Goal: Information Seeking & Learning: Learn about a topic

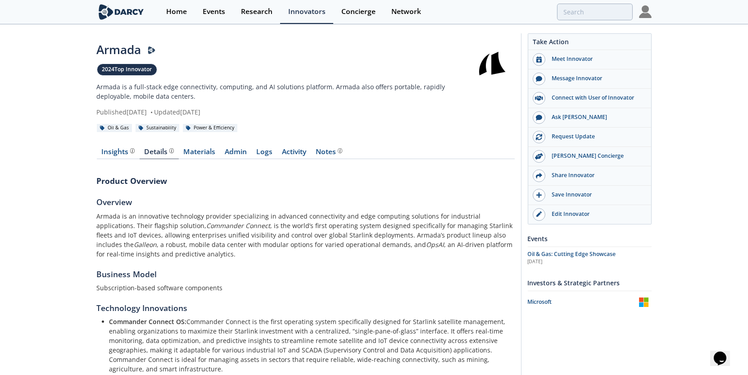
click at [586, 20] on div "Home Events Research Innovators Concierge Network" at bounding box center [404, 12] width 493 height 24
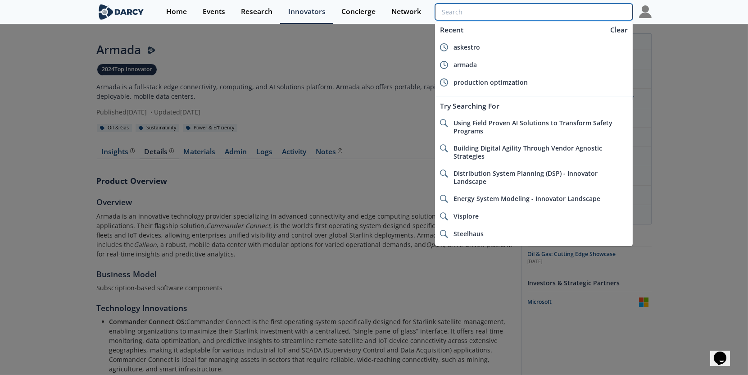
click at [591, 11] on input "search" at bounding box center [533, 12] width 197 height 17
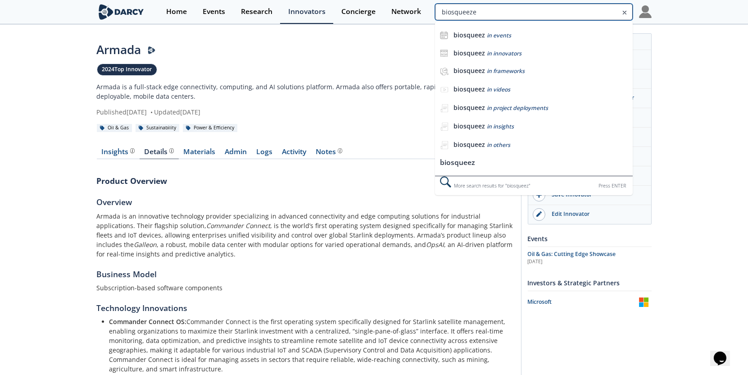
type input "biosqueeze"
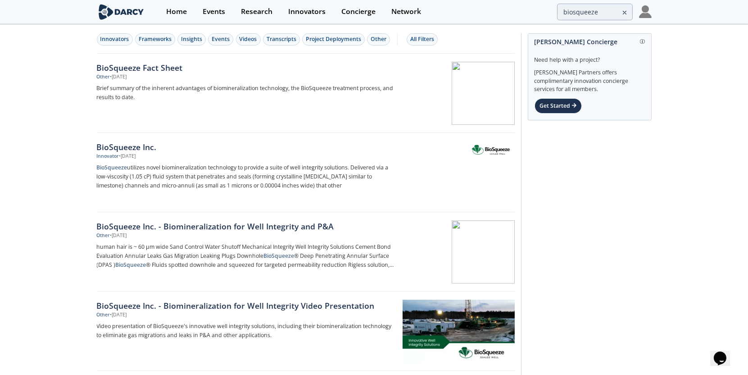
click at [133, 67] on div "BioSqueeze Fact Sheet" at bounding box center [246, 68] width 298 height 12
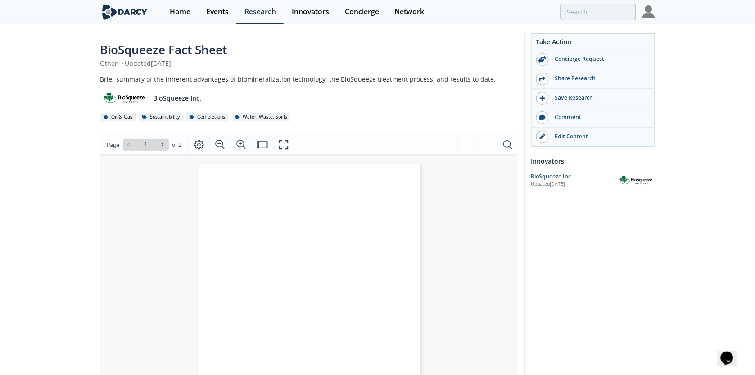
type input "2"
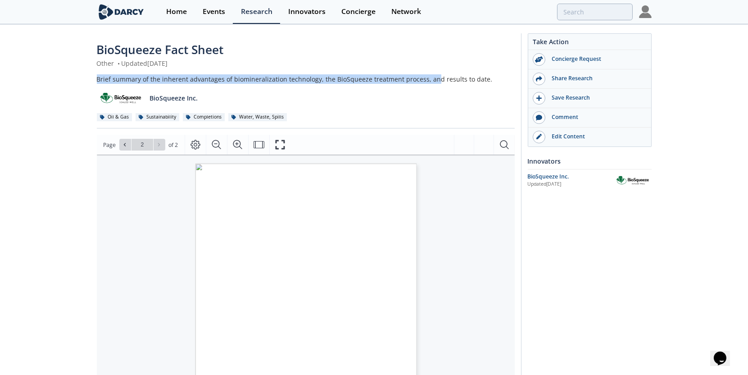
drag, startPoint x: 97, startPoint y: 82, endPoint x: 431, endPoint y: 83, distance: 334.1
click at [431, 83] on div "Brief summary of the inherent advantages of biomineralization technology, the B…" at bounding box center [306, 78] width 418 height 9
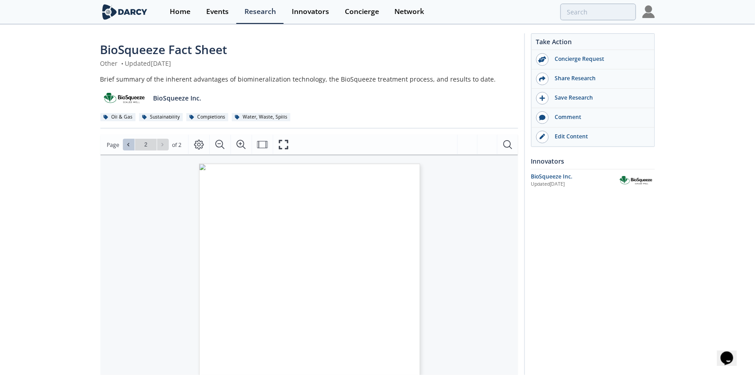
click at [128, 145] on icon at bounding box center [128, 144] width 5 height 5
click at [168, 146] on button at bounding box center [163, 145] width 12 height 12
click at [140, 145] on input "2" at bounding box center [146, 145] width 22 height 12
click at [164, 149] on div "Go to Page 2" at bounding box center [146, 145] width 46 height 12
click at [123, 144] on button at bounding box center [129, 145] width 12 height 12
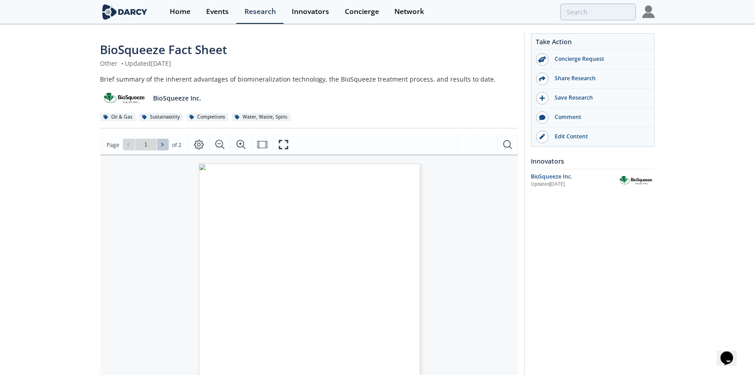
click at [163, 144] on icon at bounding box center [162, 144] width 5 height 5
click at [172, 145] on span "of 2" at bounding box center [176, 144] width 9 height 9
click at [163, 146] on icon at bounding box center [162, 144] width 5 height 5
click at [124, 144] on button at bounding box center [129, 145] width 12 height 12
click at [160, 146] on icon at bounding box center [162, 144] width 5 height 5
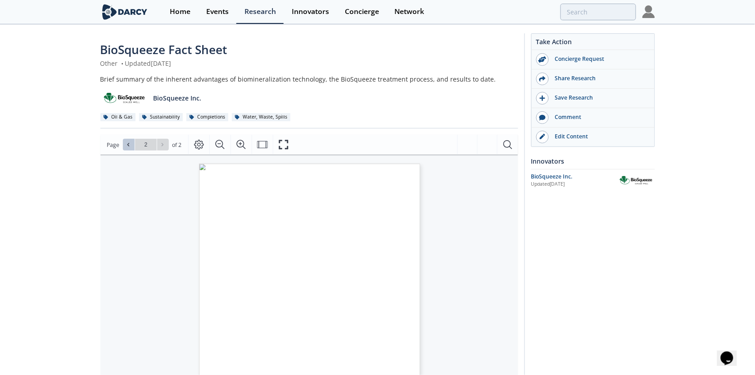
click at [127, 145] on icon at bounding box center [128, 144] width 2 height 3
click at [162, 148] on button at bounding box center [163, 145] width 12 height 12
click at [127, 146] on icon at bounding box center [128, 144] width 5 height 5
click at [163, 147] on icon at bounding box center [162, 144] width 5 height 5
drag, startPoint x: 295, startPoint y: 100, endPoint x: 314, endPoint y: 101, distance: 19.4
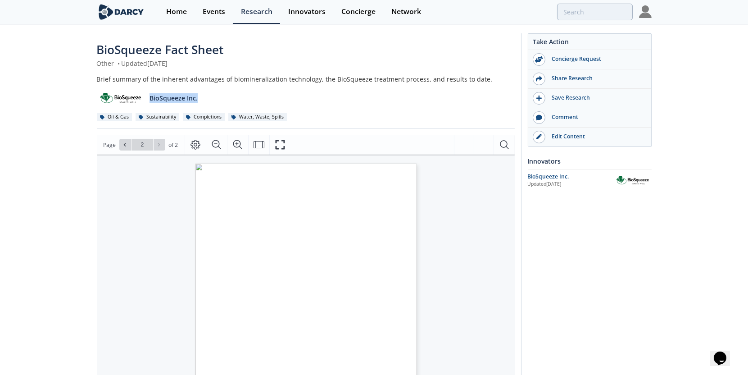
click at [314, 101] on div "BioSqueeze Inc." at bounding box center [306, 95] width 418 height 22
drag, startPoint x: 314, startPoint y: 101, endPoint x: 375, endPoint y: 95, distance: 60.7
click at [315, 101] on div "BioSqueeze Inc." at bounding box center [306, 95] width 418 height 22
drag, startPoint x: 236, startPoint y: 93, endPoint x: 104, endPoint y: 93, distance: 131.5
click at [104, 93] on div "Brief summary of the inherent advantages of biomineralization technology, the B…" at bounding box center [306, 97] width 418 height 47
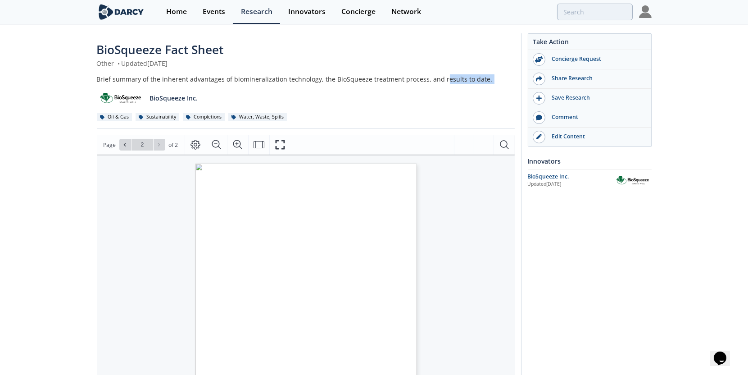
click at [104, 93] on img at bounding box center [121, 98] width 48 height 16
drag, startPoint x: 244, startPoint y: 81, endPoint x: 389, endPoint y: 82, distance: 145.0
click at [384, 82] on div "Brief summary of the inherent advantages of biomineralization technology, the B…" at bounding box center [306, 78] width 418 height 9
click at [389, 82] on div "Brief summary of the inherent advantages of biomineralization technology, the B…" at bounding box center [306, 78] width 418 height 9
click at [354, 209] on div "Page 2" at bounding box center [288, 278] width 178 height 230
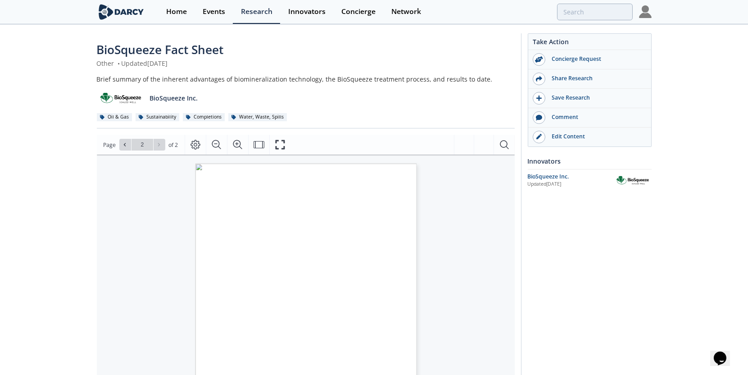
click at [421, 84] on div "BioSqueeze Inc." at bounding box center [306, 95] width 418 height 22
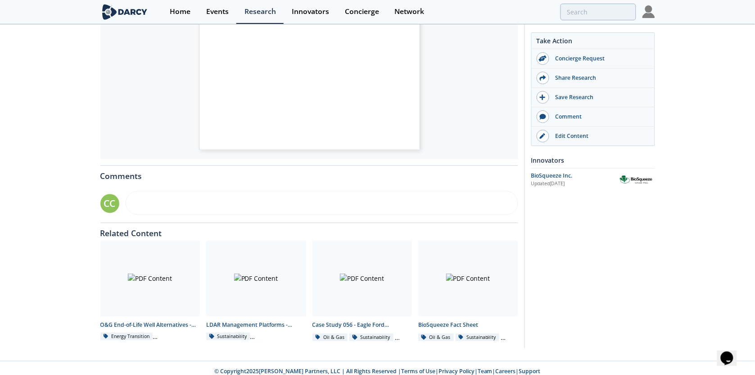
type input "1"
click at [50, 100] on div "BioSqueeze Fact Sheet Other • Updated May 20, 2025 Brief summary of the inheren…" at bounding box center [374, 42] width 748 height 635
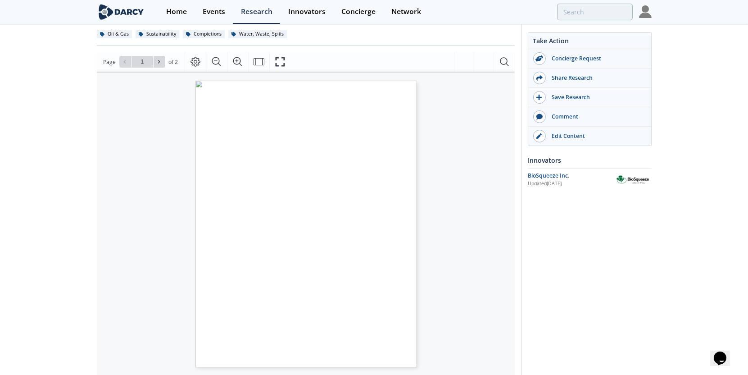
scroll to position [0, 0]
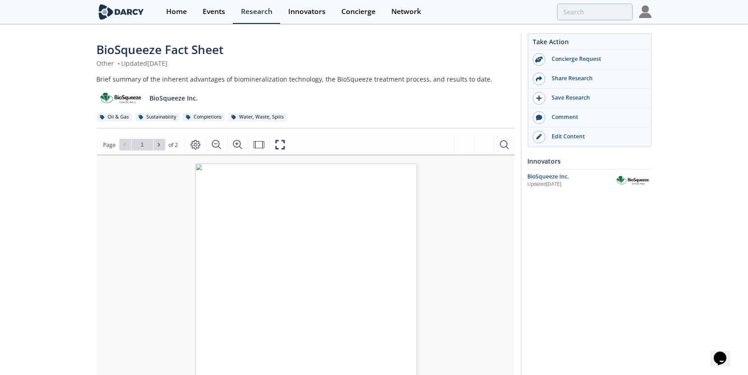
click at [159, 60] on div "Other • Updated May 20, 2025" at bounding box center [306, 63] width 418 height 9
click at [120, 95] on img at bounding box center [121, 98] width 48 height 16
type input "biosqueeze"
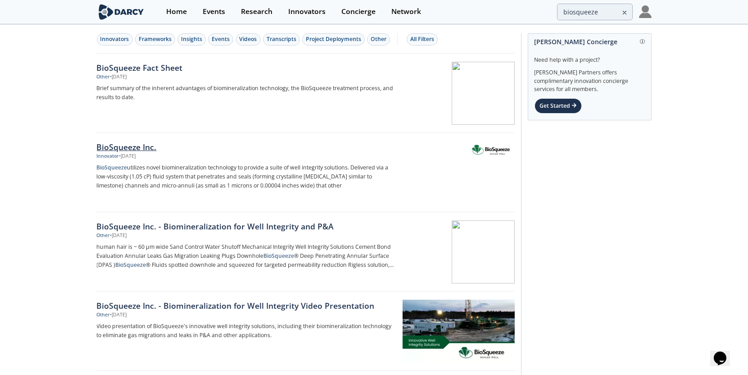
click at [492, 149] on img at bounding box center [491, 149] width 44 height 14
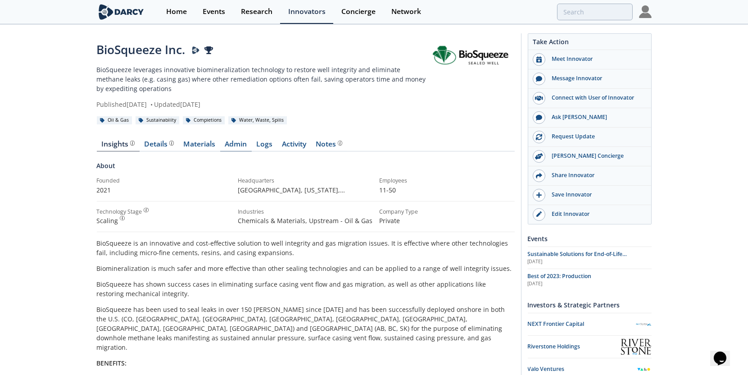
click at [244, 145] on link "Admin" at bounding box center [236, 145] width 32 height 11
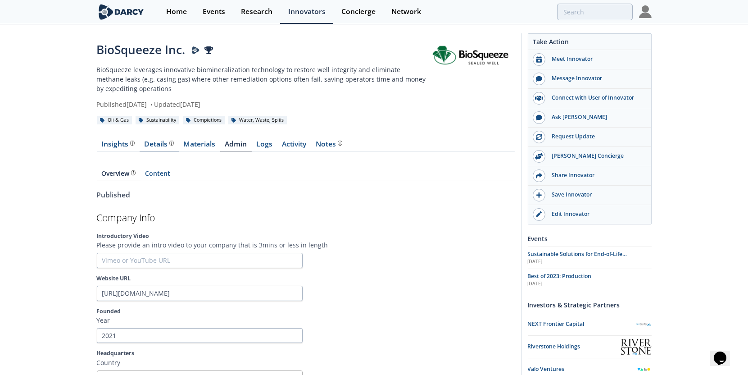
click at [155, 149] on link "Details" at bounding box center [159, 145] width 39 height 11
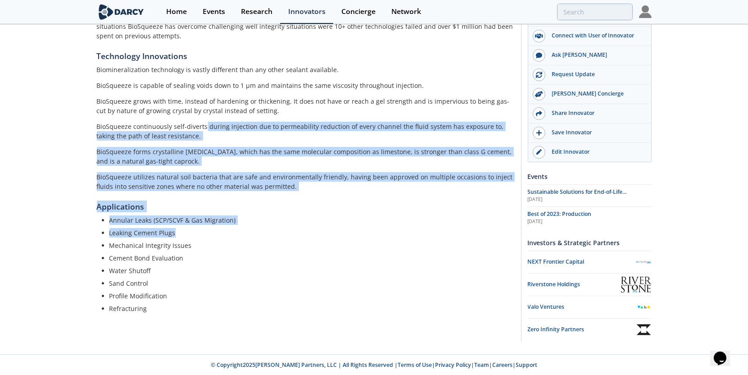
drag, startPoint x: 300, startPoint y: 188, endPoint x: 362, endPoint y: 232, distance: 76.5
click at [362, 233] on div "Product Overview Overview BioSqueeze utilizes novel biomineralization technolog…" at bounding box center [306, 63] width 418 height 538
click at [362, 232] on li "Leaking Cement Plugs" at bounding box center [308, 232] width 399 height 9
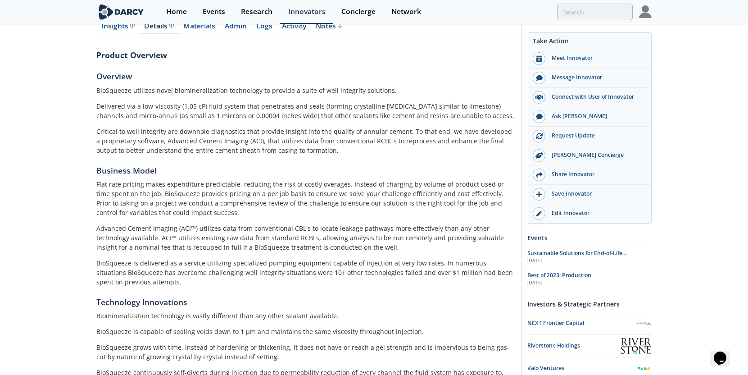
scroll to position [64, 0]
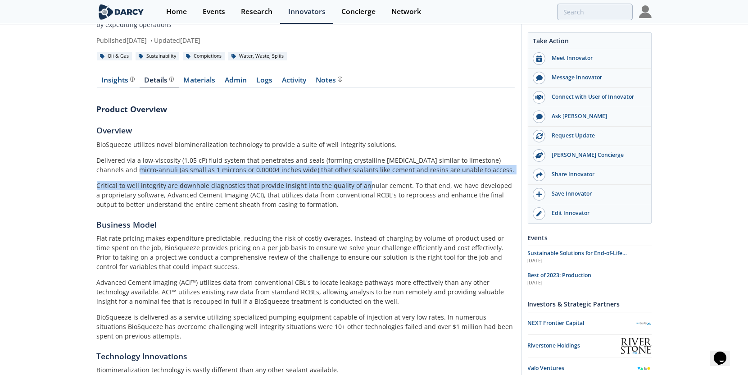
drag, startPoint x: 296, startPoint y: 180, endPoint x: 371, endPoint y: 180, distance: 75.6
click at [367, 180] on div "BioSqueeze utilizes novel biomineralization technology to provide a suite of we…" at bounding box center [306, 174] width 418 height 69
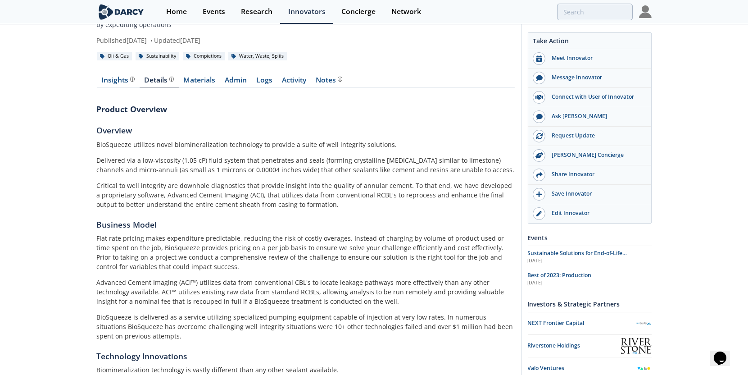
click at [371, 181] on p "Critical to well integrity are downhole diagnostics that provide insight into t…" at bounding box center [306, 195] width 418 height 28
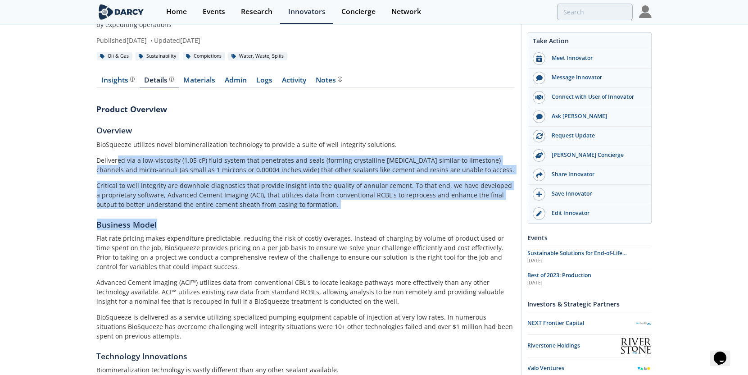
drag, startPoint x: 129, startPoint y: 156, endPoint x: 118, endPoint y: 154, distance: 11.5
click at [118, 154] on div "Product Overview Overview BioSqueeze utilizes novel biomineralization technolog…" at bounding box center [306, 363] width 418 height 538
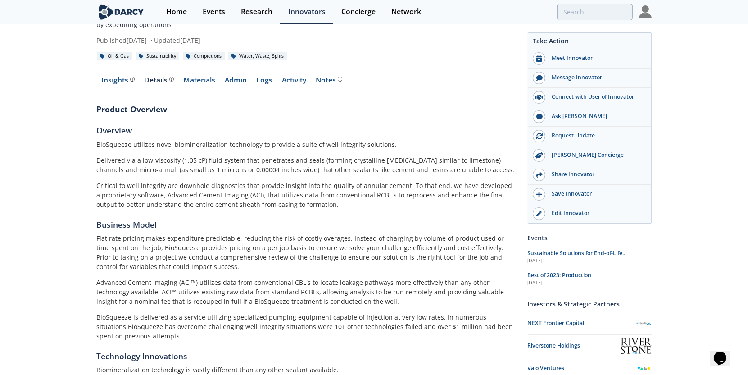
click at [111, 149] on div "BioSqueeze utilizes novel biomineralization technology to provide a suite of we…" at bounding box center [306, 174] width 418 height 69
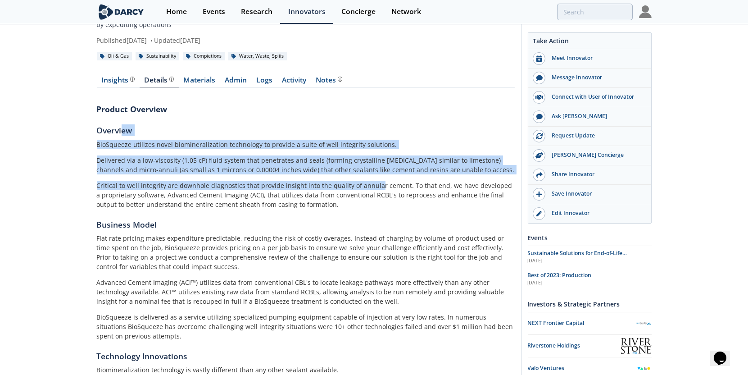
drag, startPoint x: 122, startPoint y: 136, endPoint x: 373, endPoint y: 185, distance: 255.9
click at [373, 185] on section "Overview BioSqueeze utilizes novel biomineralization technology to provide a su…" at bounding box center [306, 166] width 418 height 84
click at [373, 185] on p "Critical to well integrity are downhole diagnostics that provide insight into t…" at bounding box center [306, 195] width 418 height 28
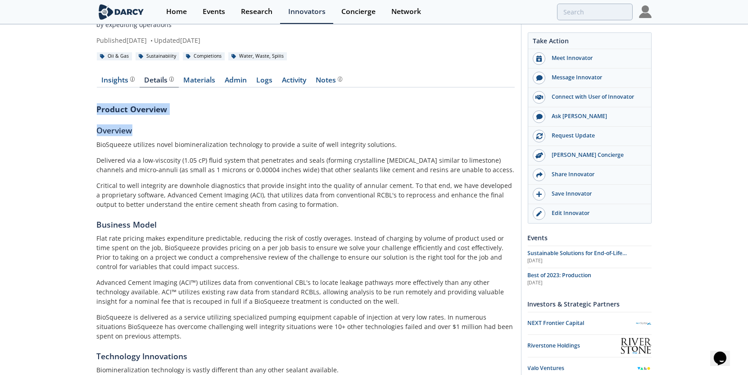
drag, startPoint x: 74, startPoint y: 99, endPoint x: 262, endPoint y: 118, distance: 188.7
click at [262, 118] on div "BioSqueeze Inc. BioSqueeze leverages innovative biomineralization technology to…" at bounding box center [374, 307] width 748 height 693
click at [275, 118] on div "Product Overview Overview BioSqueeze utilizes novel biomineralization technolog…" at bounding box center [306, 363] width 418 height 538
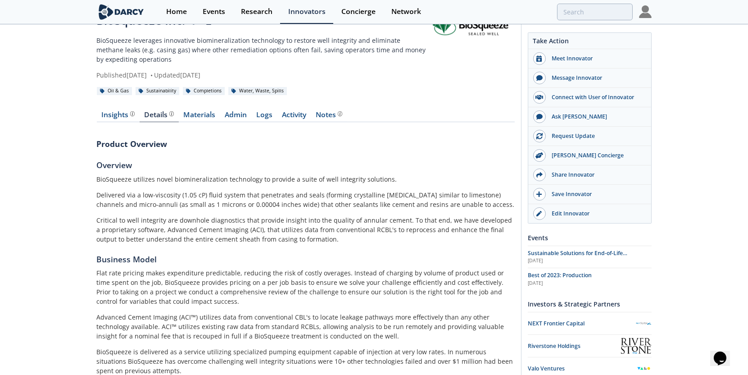
scroll to position [0, 0]
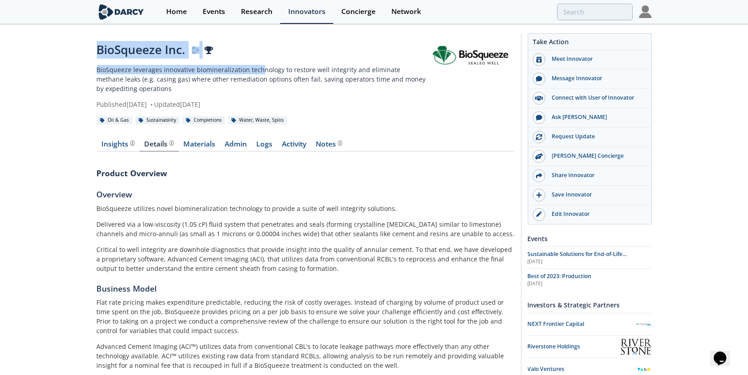
drag, startPoint x: 87, startPoint y: 44, endPoint x: 259, endPoint y: 62, distance: 173.4
click at [258, 62] on div "BioSqueeze Inc. BioSqueeze leverages innovative biomineralization technology to…" at bounding box center [374, 371] width 748 height 693
click at [259, 62] on div "BioSqueeze Inc. BioSqueeze leverages innovative biomineralization technology to…" at bounding box center [262, 75] width 330 height 68
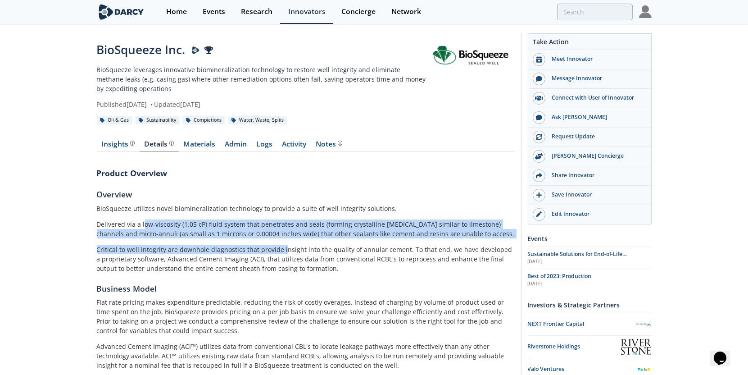
click at [286, 243] on div "BioSqueeze utilizes novel biomineralization technology to provide a suite of we…" at bounding box center [306, 238] width 418 height 69
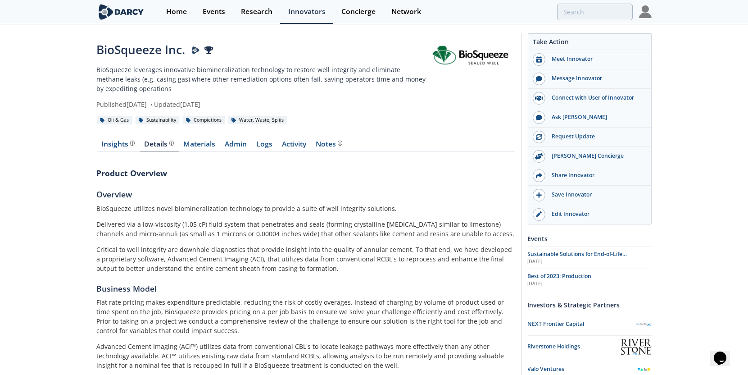
click at [289, 243] on div "BioSqueeze utilizes novel biomineralization technology to provide a suite of we…" at bounding box center [306, 238] width 418 height 69
drag, startPoint x: 122, startPoint y: 258, endPoint x: 356, endPoint y: 260, distance: 233.3
click at [354, 260] on p "Critical to well integrity are downhole diagnostics that provide insight into t…" at bounding box center [306, 259] width 418 height 28
click at [356, 260] on p "Critical to well integrity are downhole diagnostics that provide insight into t…" at bounding box center [306, 259] width 418 height 28
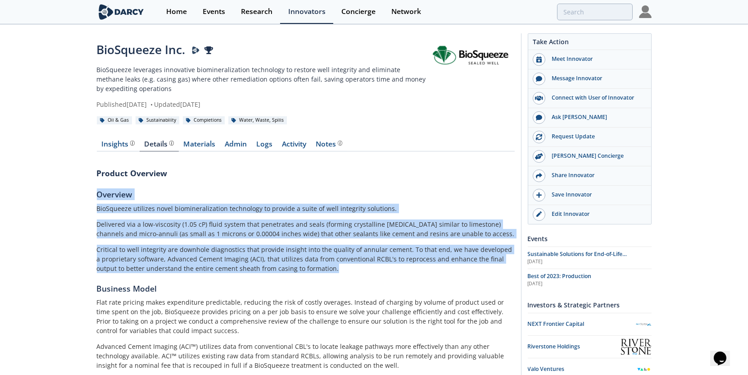
drag, startPoint x: 323, startPoint y: 272, endPoint x: 15, endPoint y: 189, distance: 318.6
click at [15, 189] on div "BioSqueeze Inc. Top Innovator in 2023 BioSqueeze leverages innovative biominera…" at bounding box center [374, 371] width 748 height 693
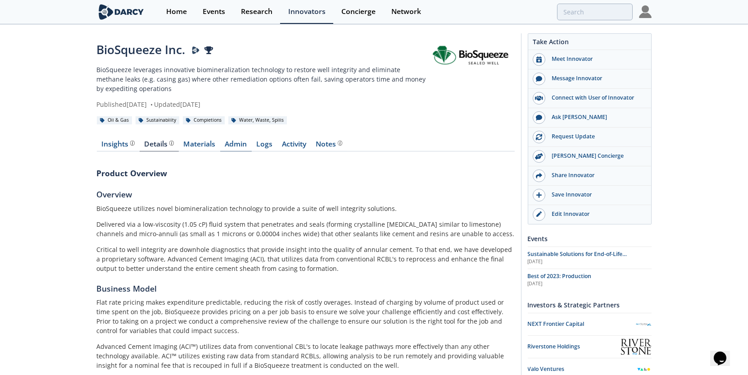
click at [239, 145] on link "Admin" at bounding box center [236, 145] width 32 height 11
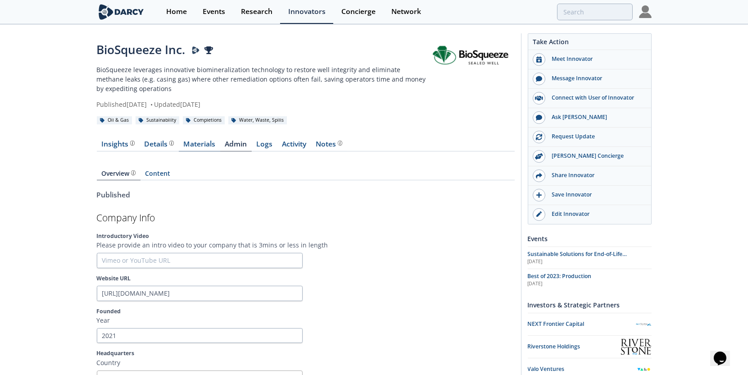
click at [207, 147] on link "Materials" at bounding box center [199, 145] width 41 height 11
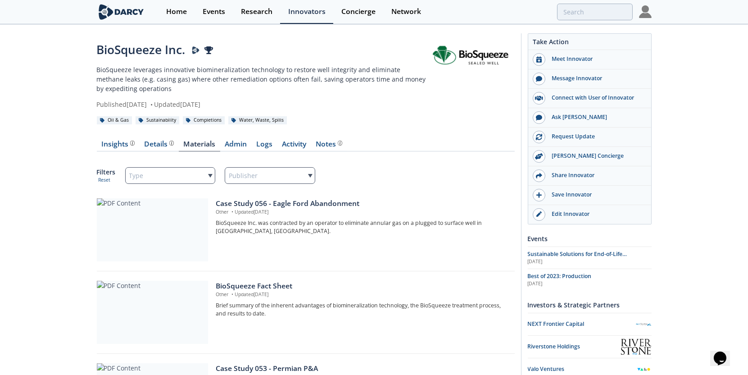
click at [231, 144] on link "Admin" at bounding box center [236, 145] width 32 height 11
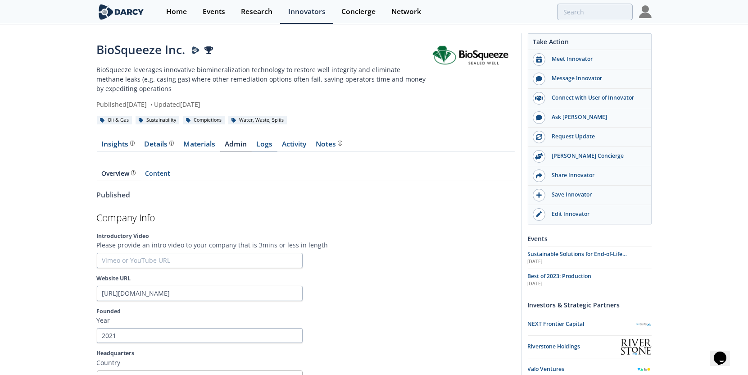
click at [273, 145] on link "Logs" at bounding box center [265, 145] width 26 height 11
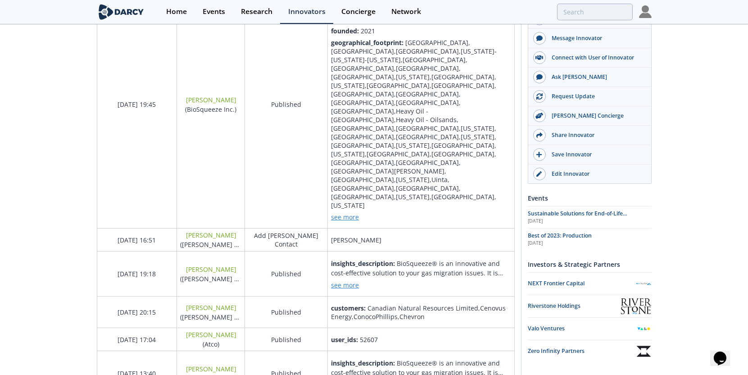
scroll to position [650, 0]
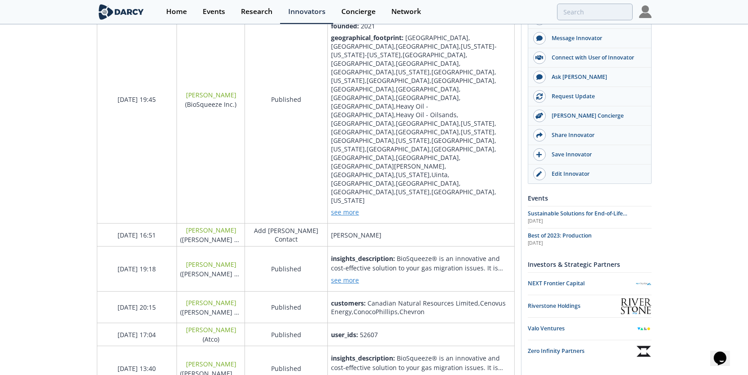
click at [42, 142] on div "BioSqueeze Inc. Top Innovator in 2023 BioSqueeze leverages innovative biominera…" at bounding box center [374, 285] width 748 height 1820
click at [56, 46] on div "BioSqueeze Inc. Top Innovator in 2023 BioSqueeze leverages innovative biominera…" at bounding box center [374, 285] width 748 height 1820
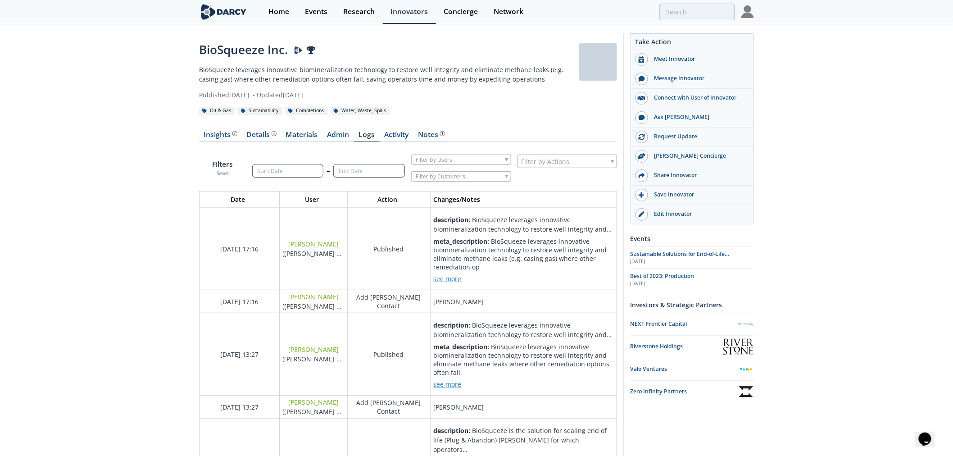
scroll to position [1484, 433]
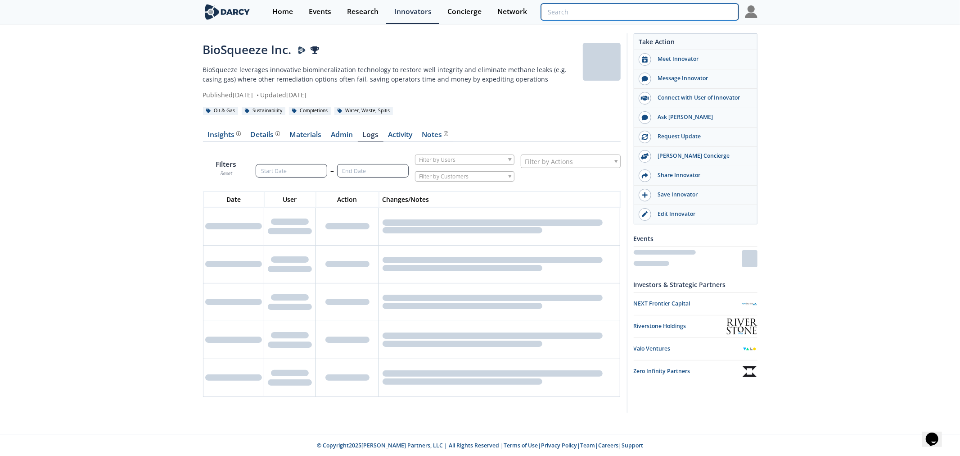
click at [687, 11] on input "search" at bounding box center [639, 12] width 197 height 17
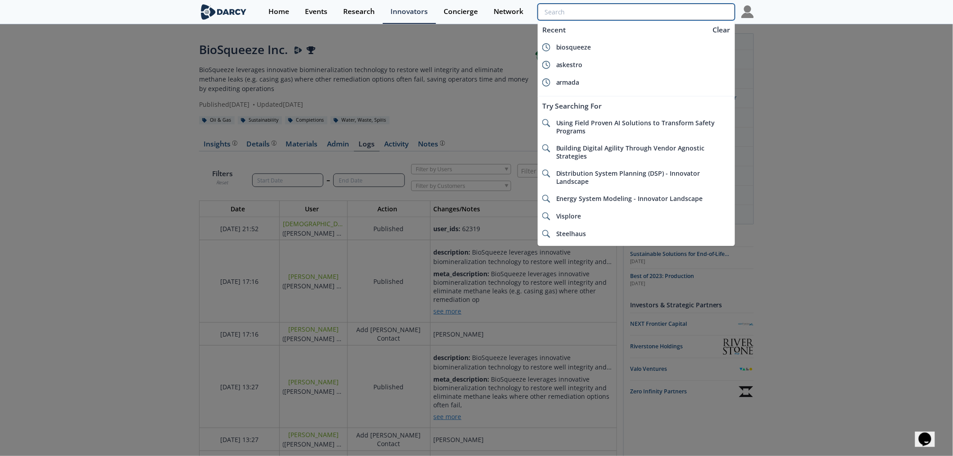
scroll to position [1484, 433]
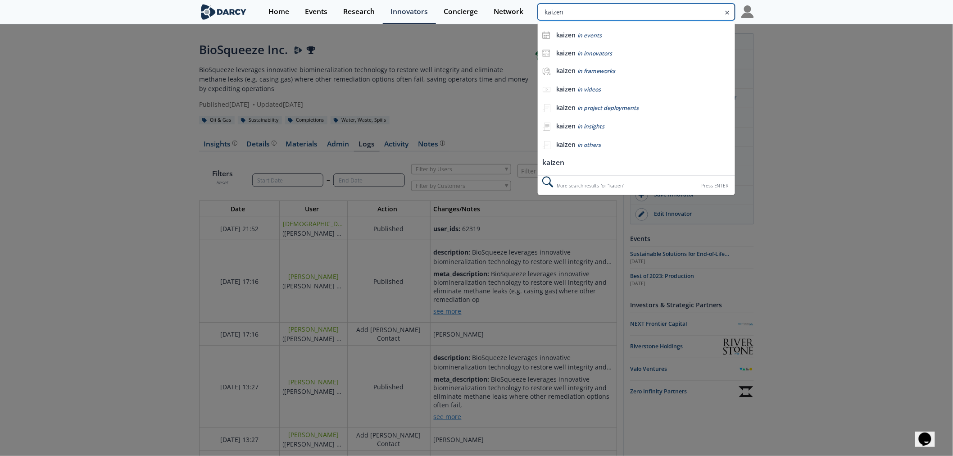
type input "kaizen"
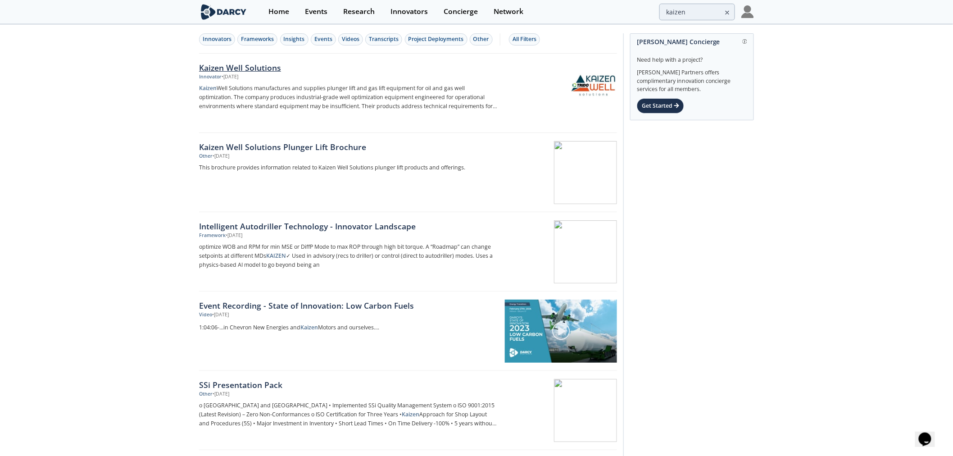
click at [243, 66] on div "Kaizen Well Solutions" at bounding box center [348, 68] width 298 height 12
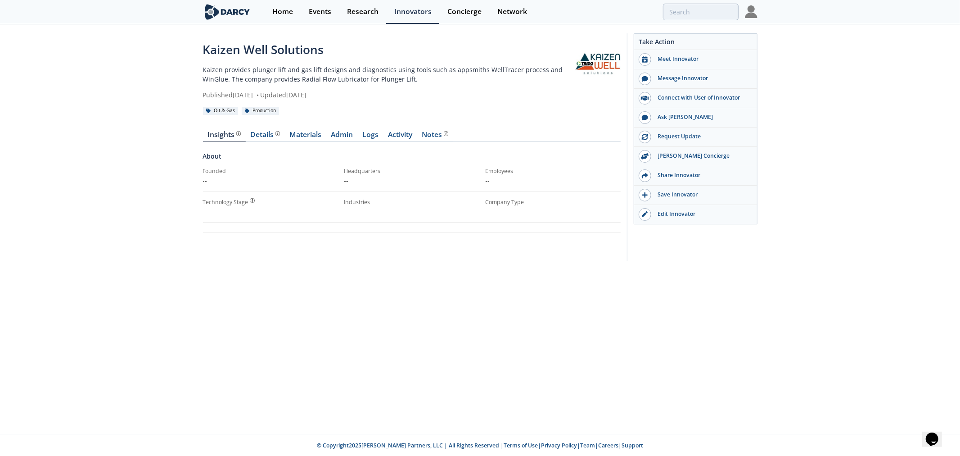
drag, startPoint x: 322, startPoint y: 199, endPoint x: 222, endPoint y: 197, distance: 99.5
click at [222, 197] on div "About Founded -- Headquarters -- Employees -- Technology Stage -- Industries --…" at bounding box center [412, 186] width 418 height 71
click at [222, 198] on div "Technology Stage" at bounding box center [225, 202] width 45 height 8
drag, startPoint x: 386, startPoint y: 95, endPoint x: 188, endPoint y: 89, distance: 197.8
click at [188, 89] on div "Kaizen Well Solutions Kaizen provides plunger lift and gas lift designs and dia…" at bounding box center [480, 149] width 960 height 248
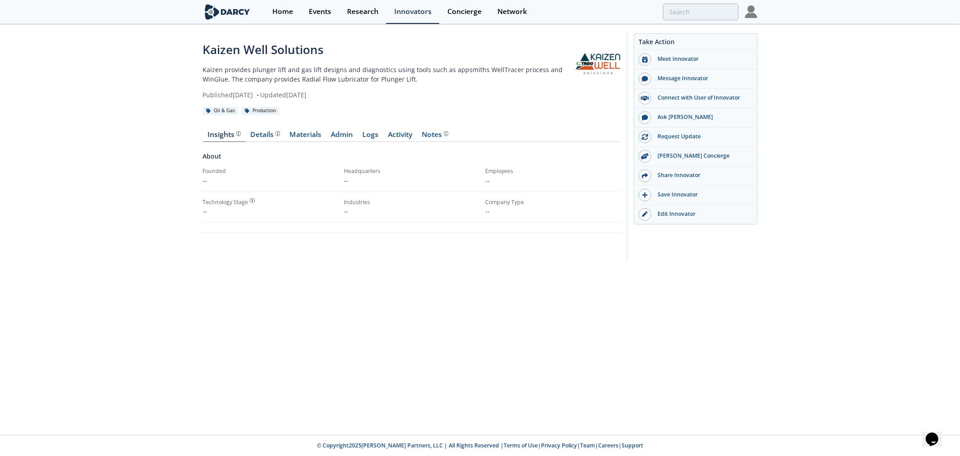
click at [188, 89] on div "Kaizen Well Solutions Kaizen provides plunger lift and gas lift designs and dia…" at bounding box center [480, 149] width 960 height 248
click at [260, 134] on div "Details" at bounding box center [265, 134] width 30 height 7
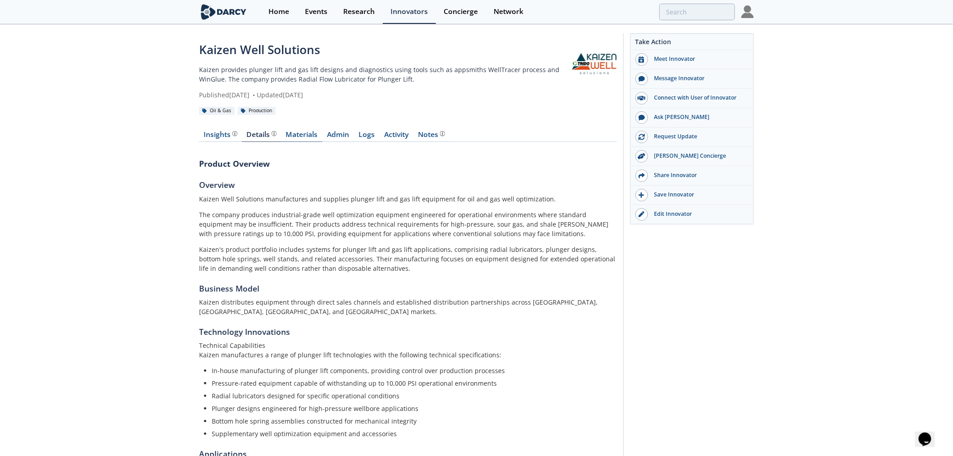
click at [305, 134] on link "Materials" at bounding box center [301, 136] width 41 height 11
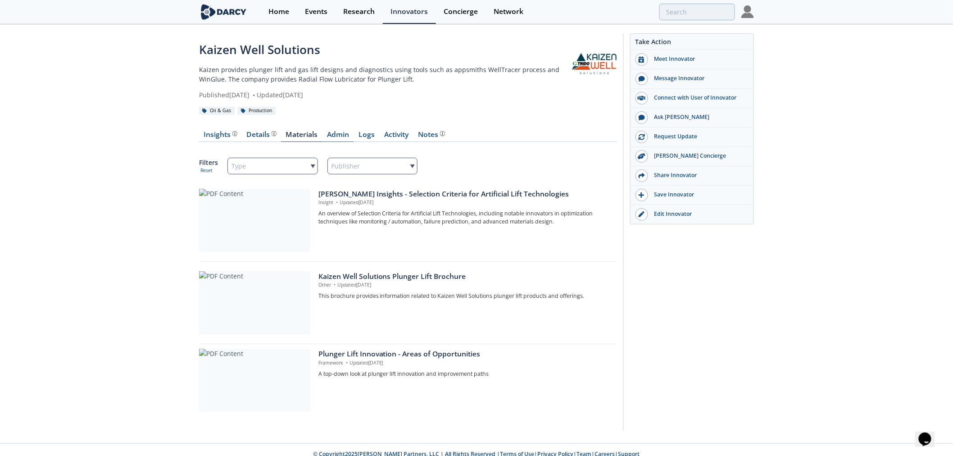
click at [347, 134] on link "Admin" at bounding box center [338, 136] width 32 height 11
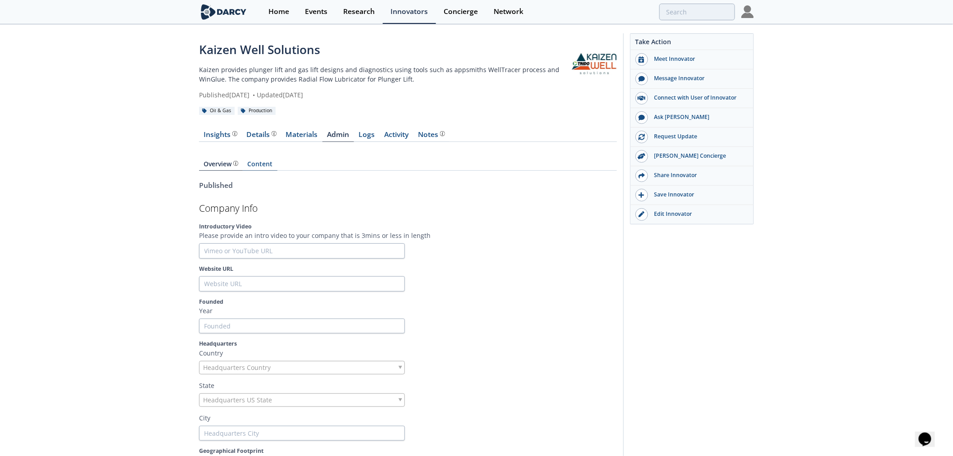
click at [263, 168] on link "Content" at bounding box center [260, 166] width 35 height 10
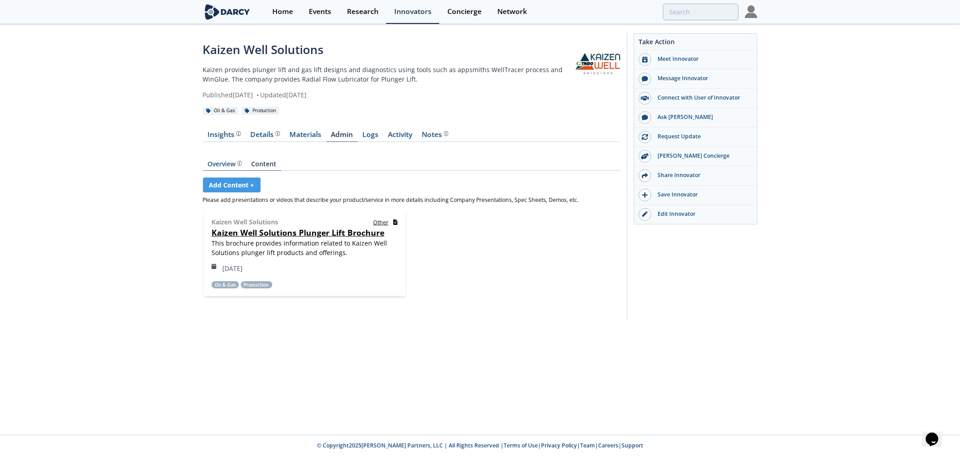
click at [226, 163] on div "Overview" at bounding box center [225, 164] width 34 height 6
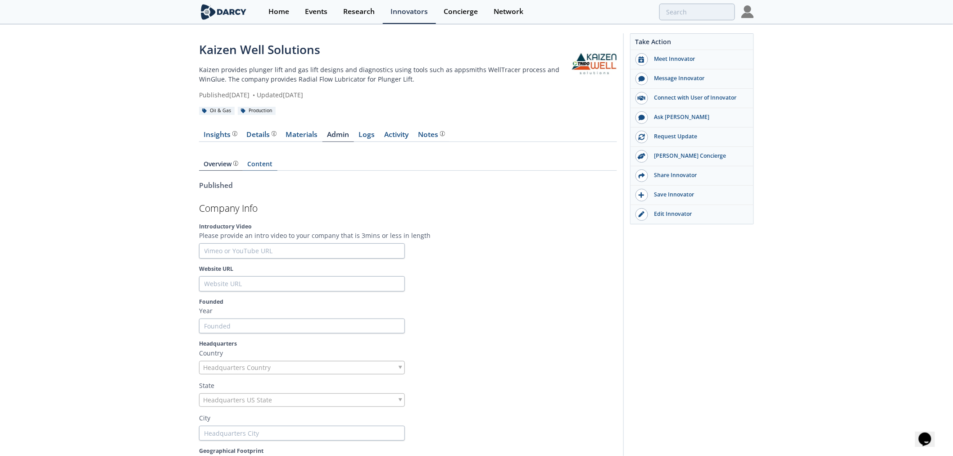
click at [252, 164] on link "Content" at bounding box center [260, 166] width 35 height 10
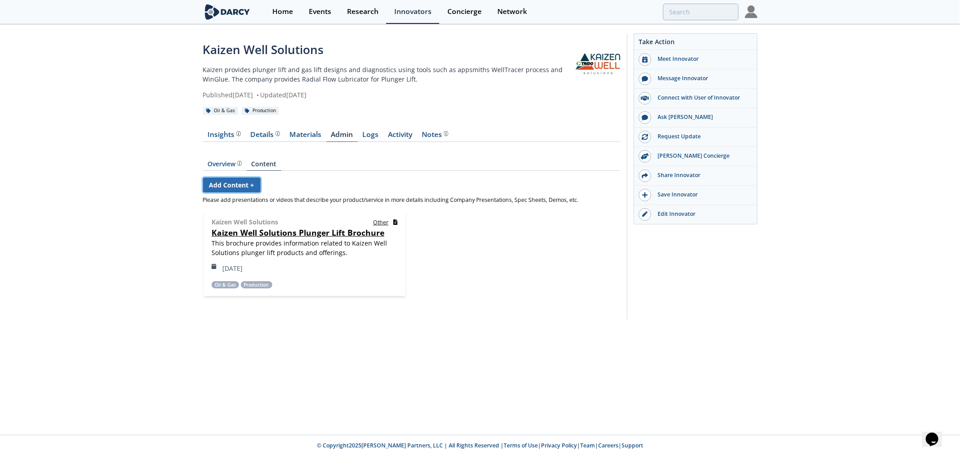
click at [243, 188] on link "Add Content +" at bounding box center [232, 184] width 58 height 15
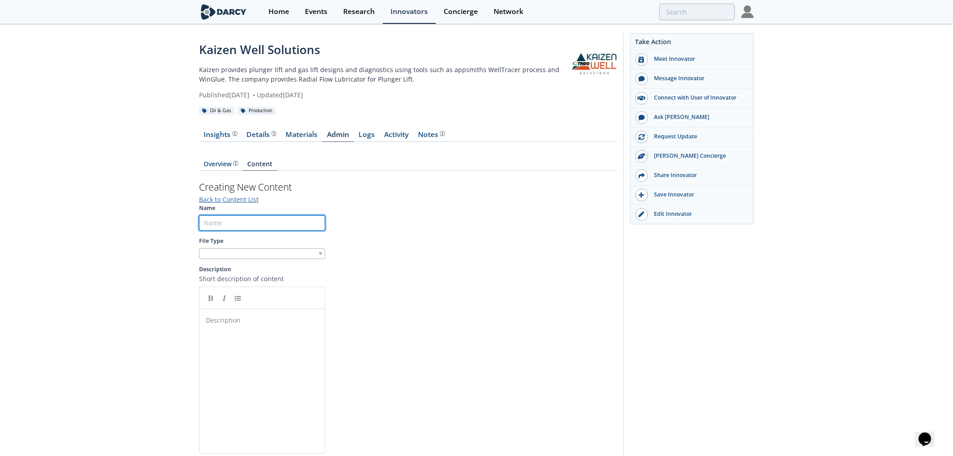
click at [228, 224] on input "Name" at bounding box center [262, 222] width 126 height 15
click at [384, 210] on section "Name File Type Description Short description of content Description ​ /200 char…" at bounding box center [408, 334] width 418 height 261
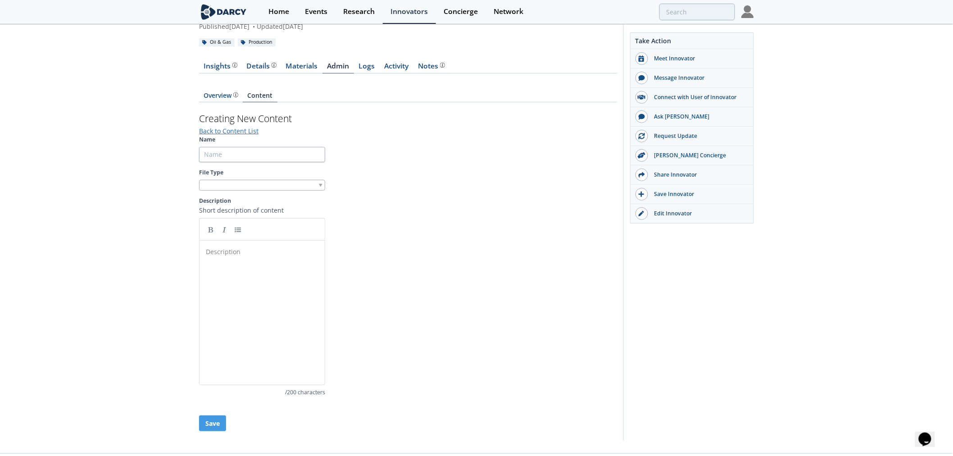
scroll to position [87, 0]
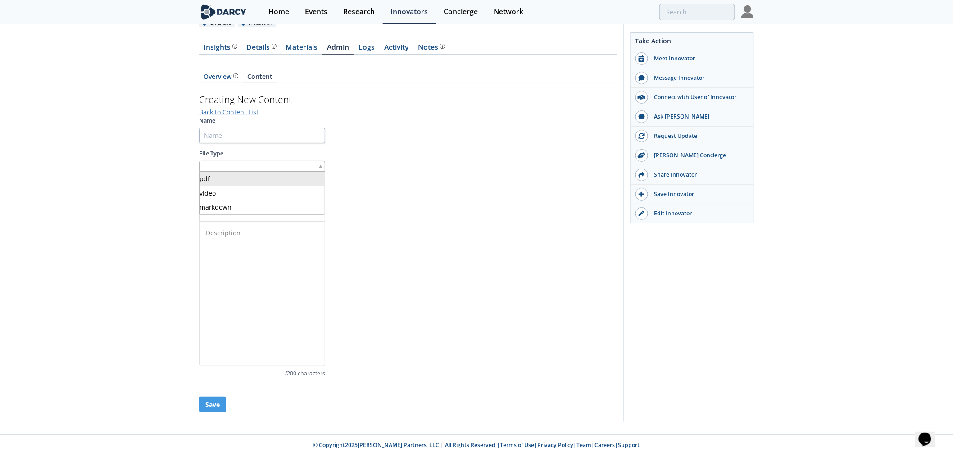
click at [277, 168] on div at bounding box center [262, 166] width 126 height 11
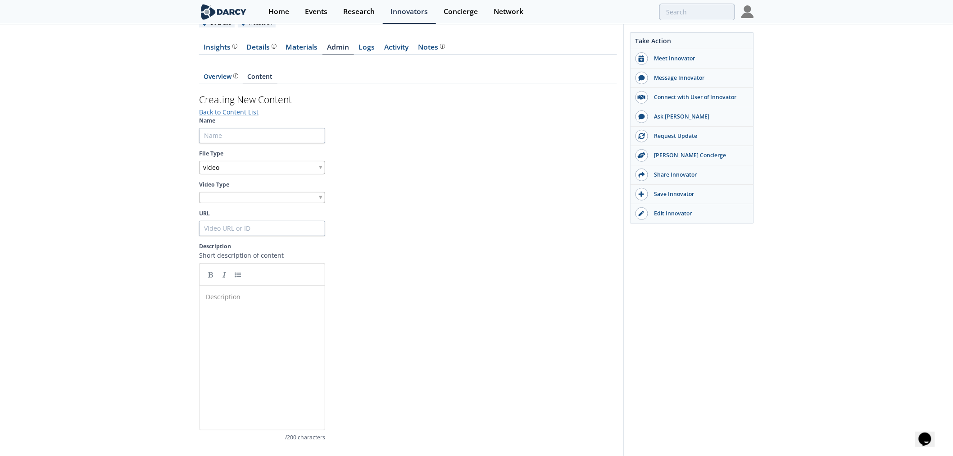
click at [250, 197] on div at bounding box center [262, 197] width 126 height 11
click at [239, 231] on input "URL" at bounding box center [262, 230] width 126 height 15
click at [443, 231] on section "Name File Type video Video Type youtube URL Description Short description of co…" at bounding box center [408, 280] width 418 height 327
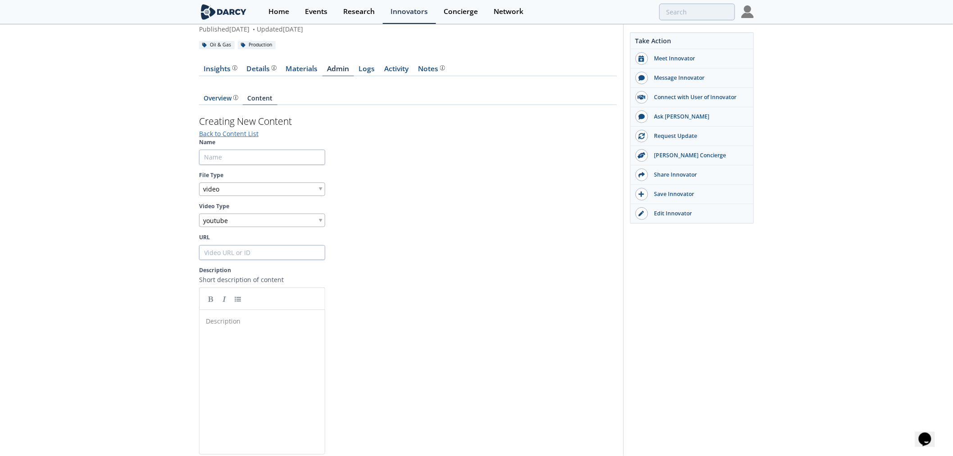
scroll to position [0, 0]
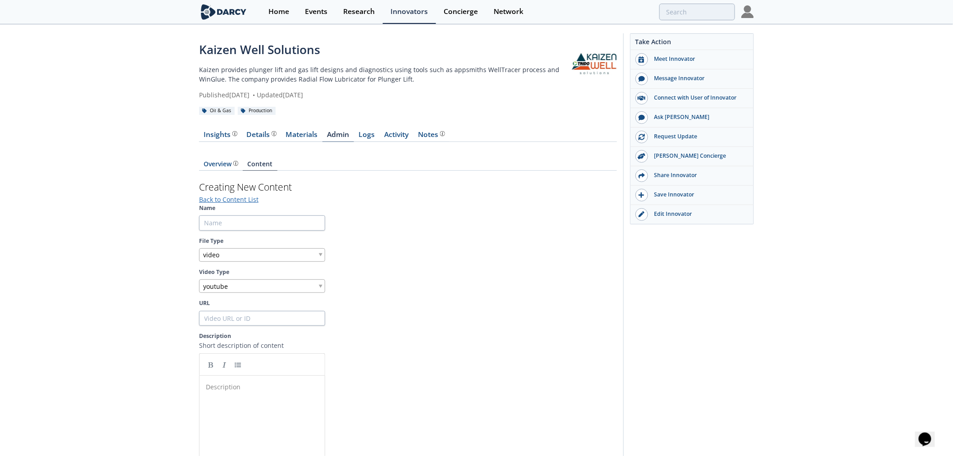
click at [356, 135] on link "Logs" at bounding box center [367, 136] width 26 height 11
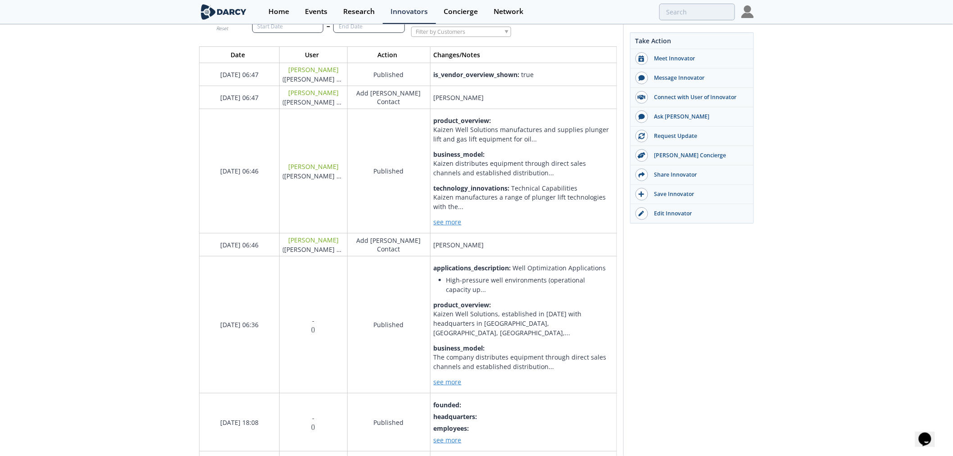
scroll to position [150, 0]
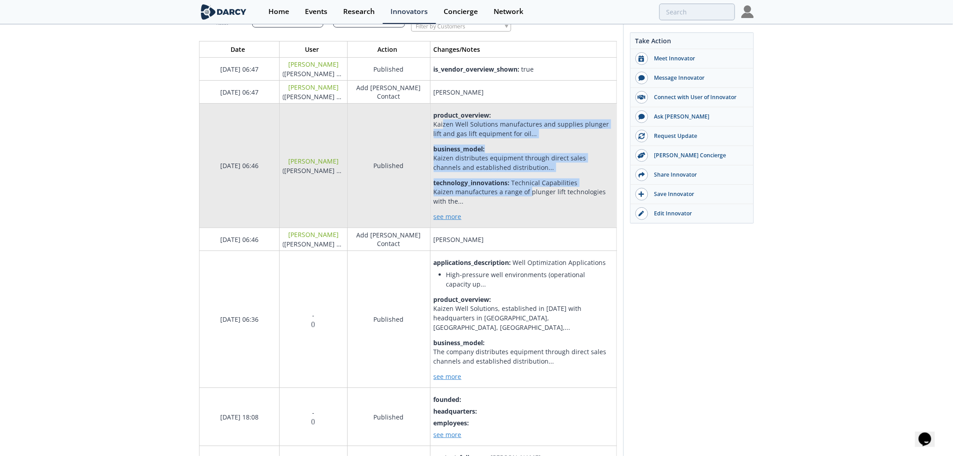
drag, startPoint x: 443, startPoint y: 122, endPoint x: 529, endPoint y: 190, distance: 109.1
click at [529, 190] on div "product_overview : Kaizen Well Solutions manufactures and supplies plunger lift…" at bounding box center [524, 166] width 180 height 110
click at [529, 190] on p "Kaizen manufactures a range of plunger lift technologies with the..." at bounding box center [524, 196] width 180 height 19
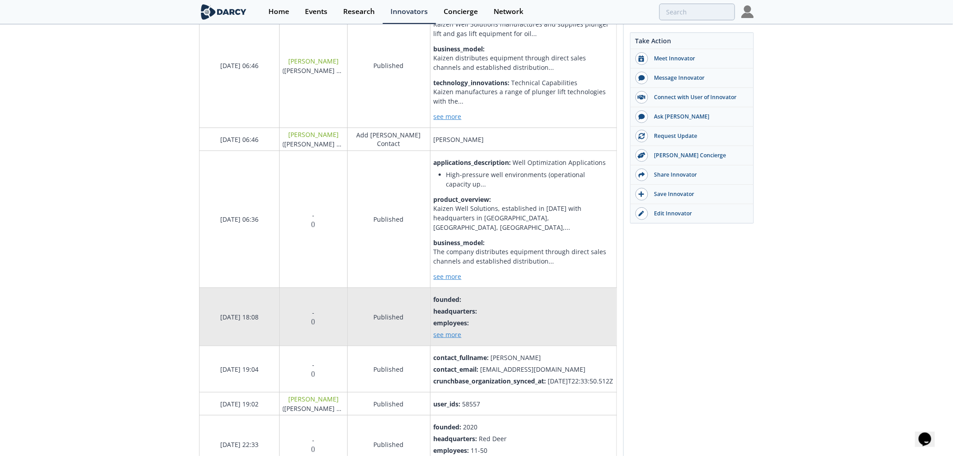
scroll to position [400, 0]
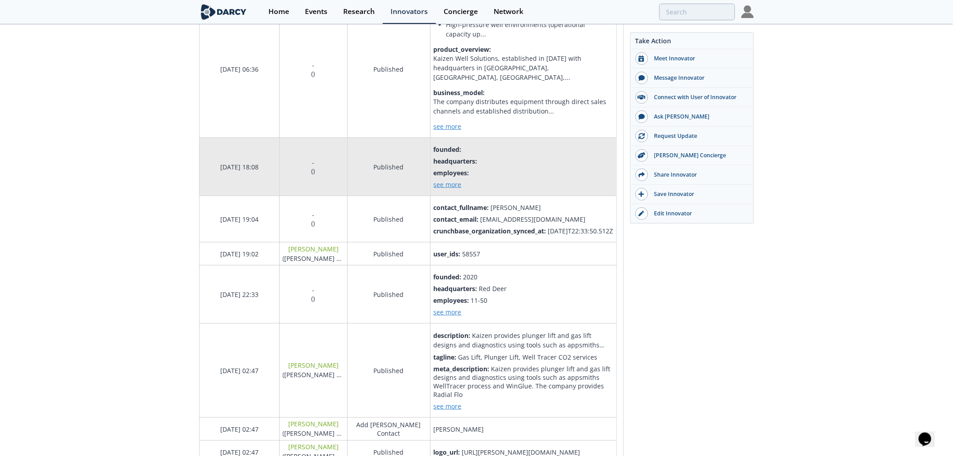
drag, startPoint x: 212, startPoint y: 155, endPoint x: 263, endPoint y: 154, distance: 50.4
click at [263, 154] on td "03/14/2025 18:08" at bounding box center [239, 167] width 80 height 58
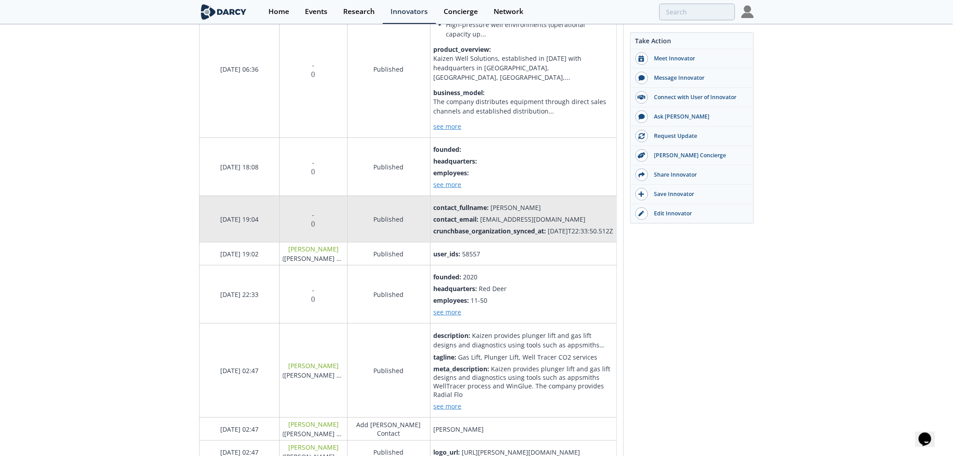
drag, startPoint x: 525, startPoint y: 197, endPoint x: 569, endPoint y: 230, distance: 54.7
click at [569, 230] on div "contact_fullname : Clint Mason contact_email : cmason@kaizenws.com crunchbase_o…" at bounding box center [524, 219] width 180 height 32
click at [569, 230] on div "crunchbase_organization_synced_at : 2024-06-09T22:33:50.512Z" at bounding box center [524, 230] width 180 height 9
drag, startPoint x: 493, startPoint y: 194, endPoint x: 538, endPoint y: 194, distance: 45.0
click at [538, 203] on div "contact_fullname : Clint Mason" at bounding box center [524, 207] width 180 height 9
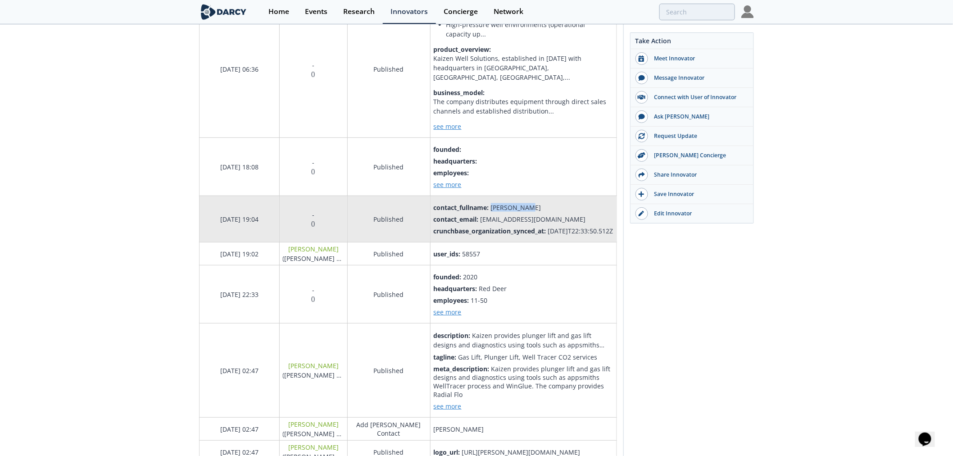
click at [538, 203] on div "contact_fullname : Clint Mason" at bounding box center [524, 207] width 180 height 9
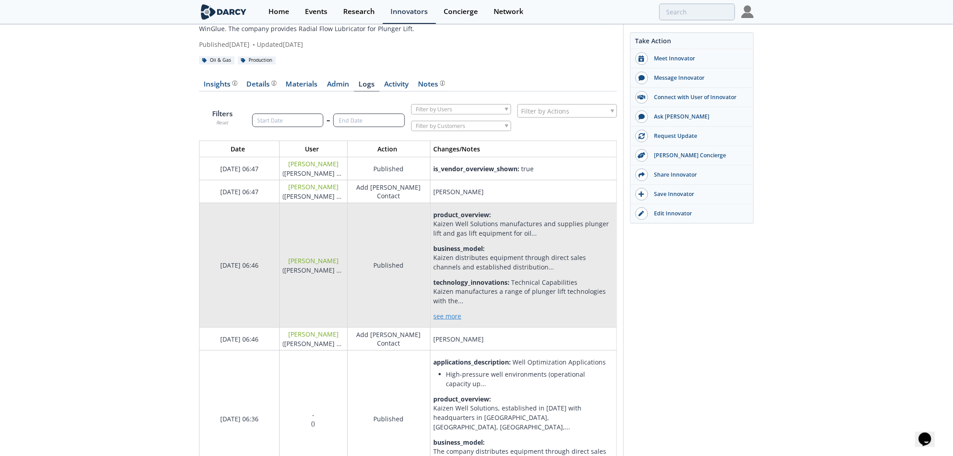
scroll to position [0, 0]
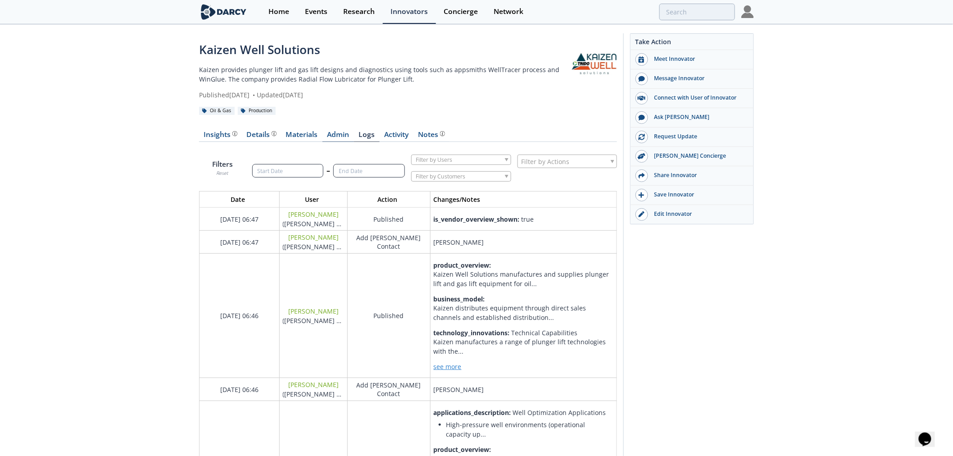
click at [335, 134] on link "Admin" at bounding box center [338, 136] width 32 height 11
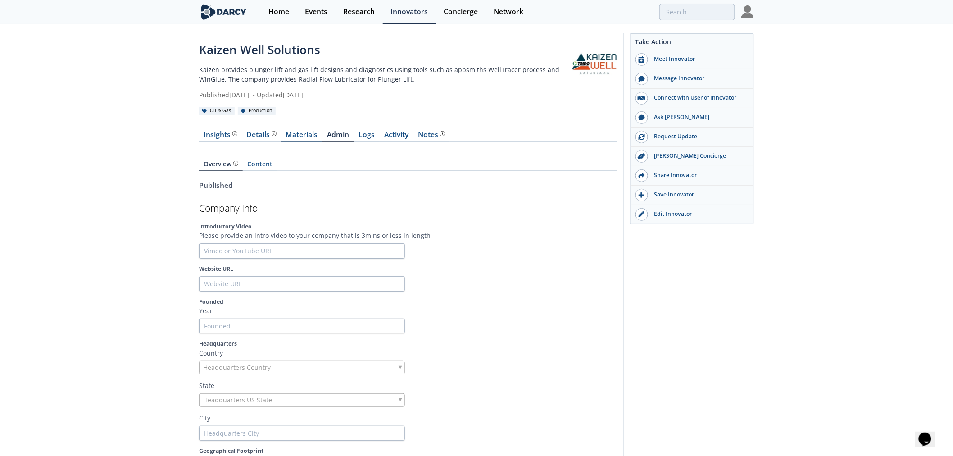
click at [305, 137] on link "Materials" at bounding box center [301, 136] width 41 height 11
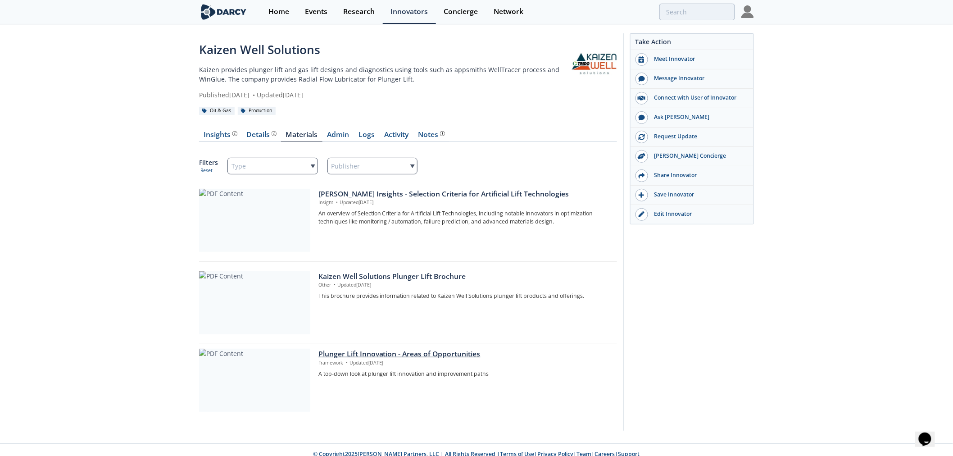
click at [258, 390] on div at bounding box center [254, 380] width 111 height 63
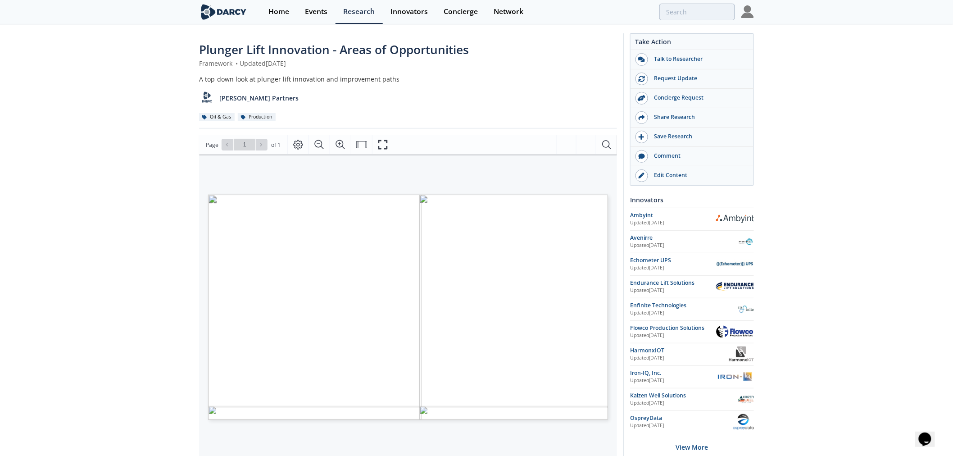
drag, startPoint x: 217, startPoint y: 60, endPoint x: 346, endPoint y: 60, distance: 128.3
click at [346, 60] on div "Framework • Updated May 4, 2022" at bounding box center [408, 63] width 418 height 9
click at [277, 9] on div "Home" at bounding box center [278, 11] width 21 height 7
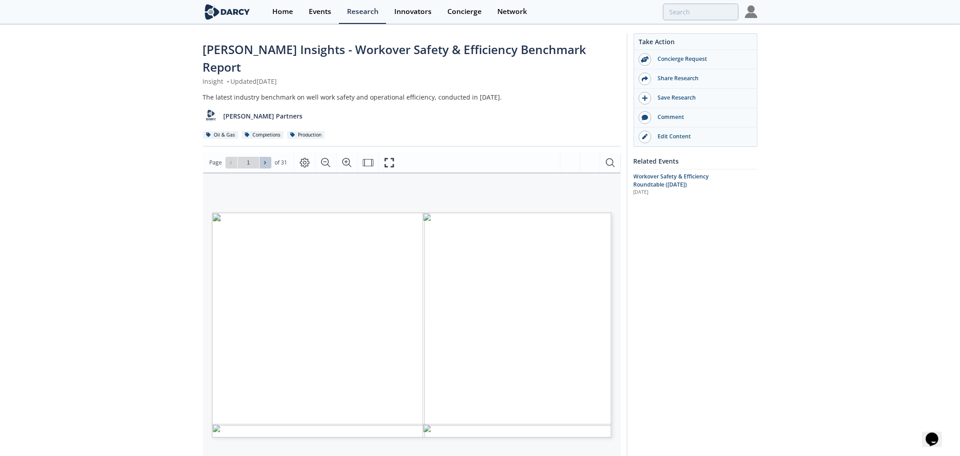
click at [267, 157] on button at bounding box center [266, 163] width 12 height 12
type input "3"
click at [267, 157] on button at bounding box center [266, 163] width 12 height 12
type input "4"
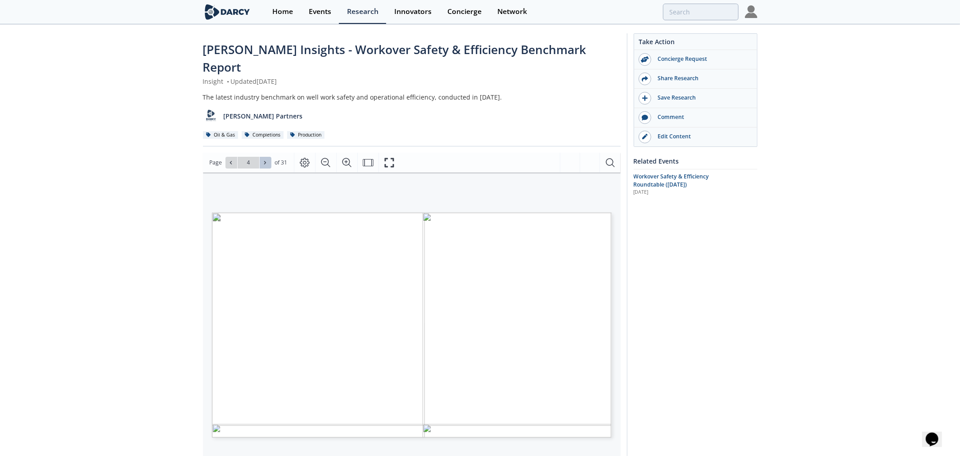
click at [267, 157] on button at bounding box center [266, 163] width 12 height 12
type input "5"
click at [267, 157] on button at bounding box center [266, 163] width 12 height 12
type input "6"
click at [267, 157] on button at bounding box center [266, 163] width 12 height 12
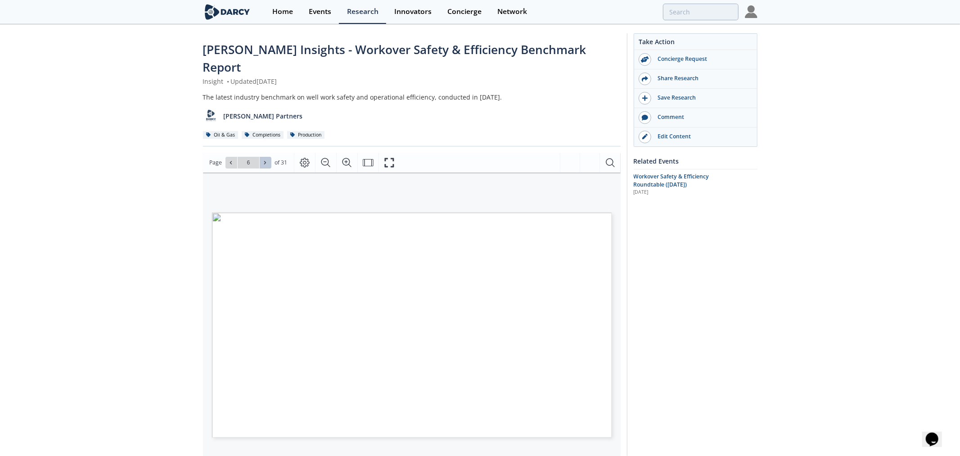
type input "7"
click at [267, 157] on button at bounding box center [266, 163] width 12 height 12
type input "9"
click at [267, 157] on button at bounding box center [266, 163] width 12 height 12
type input "11"
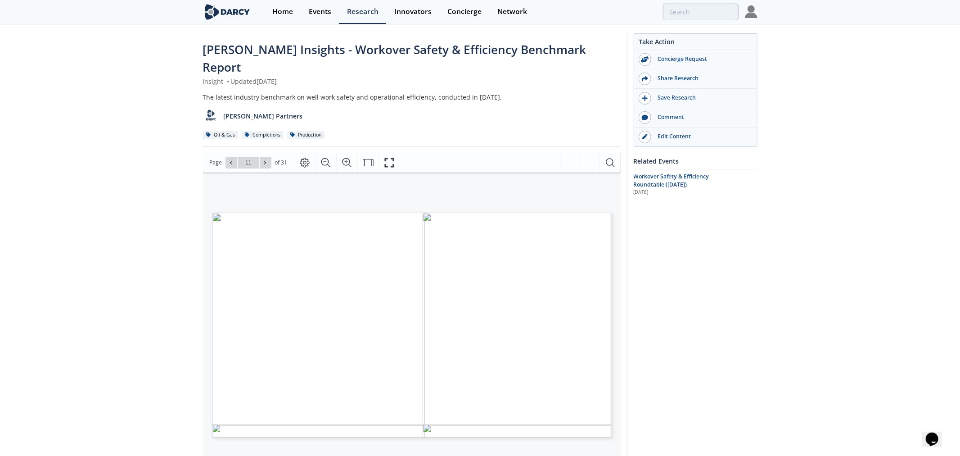
click at [267, 157] on button at bounding box center [266, 163] width 12 height 12
type input "12"
click at [267, 157] on button at bounding box center [266, 163] width 12 height 12
type input "13"
click at [267, 157] on button at bounding box center [266, 163] width 12 height 12
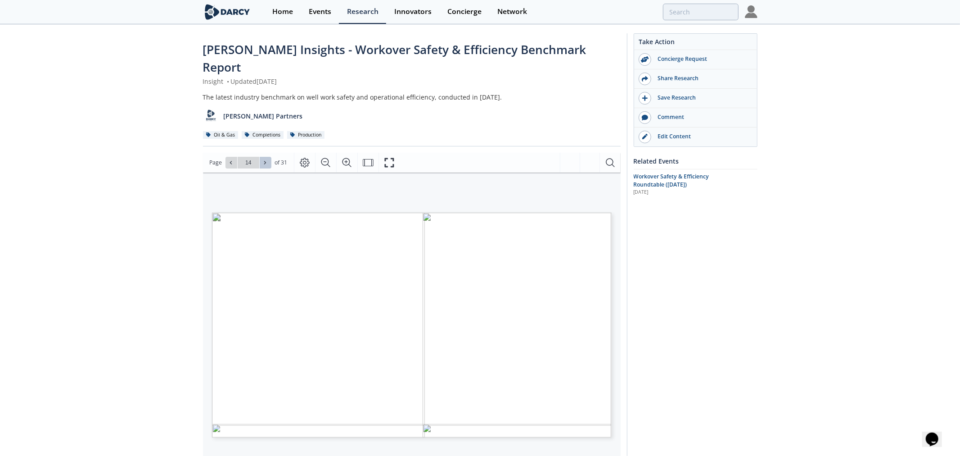
type input "15"
click at [267, 157] on button at bounding box center [266, 163] width 12 height 12
type input "19"
click at [267, 157] on button at bounding box center [266, 163] width 12 height 12
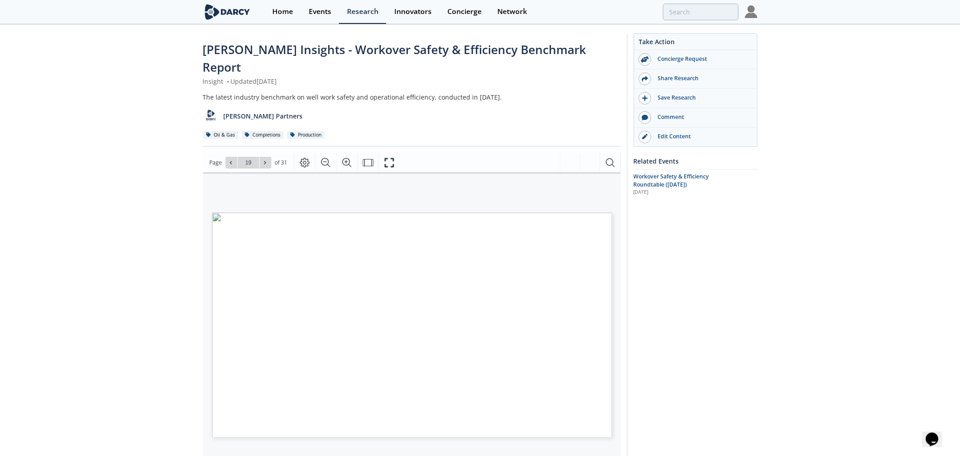
type input "20"
click at [267, 157] on button at bounding box center [266, 163] width 12 height 12
type input "22"
click at [267, 157] on button at bounding box center [266, 163] width 12 height 12
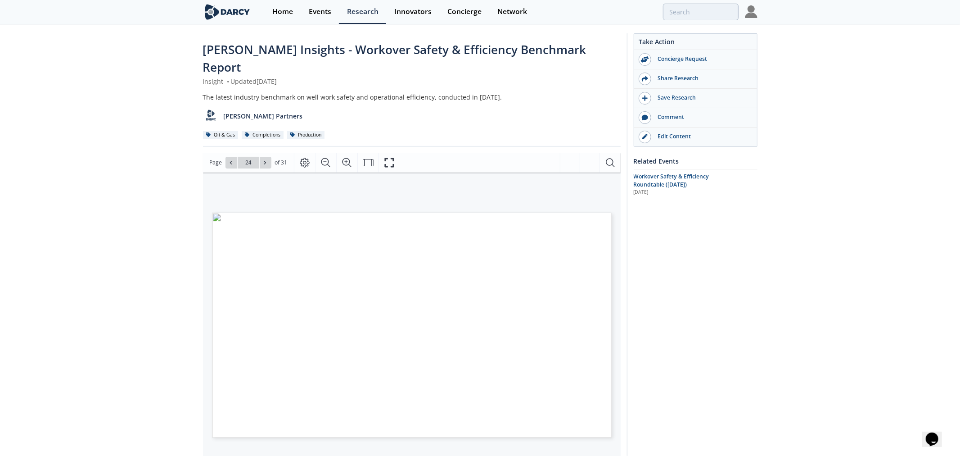
type input "25"
click at [267, 157] on button at bounding box center [266, 163] width 12 height 12
type input "27"
click at [267, 157] on button at bounding box center [266, 163] width 12 height 12
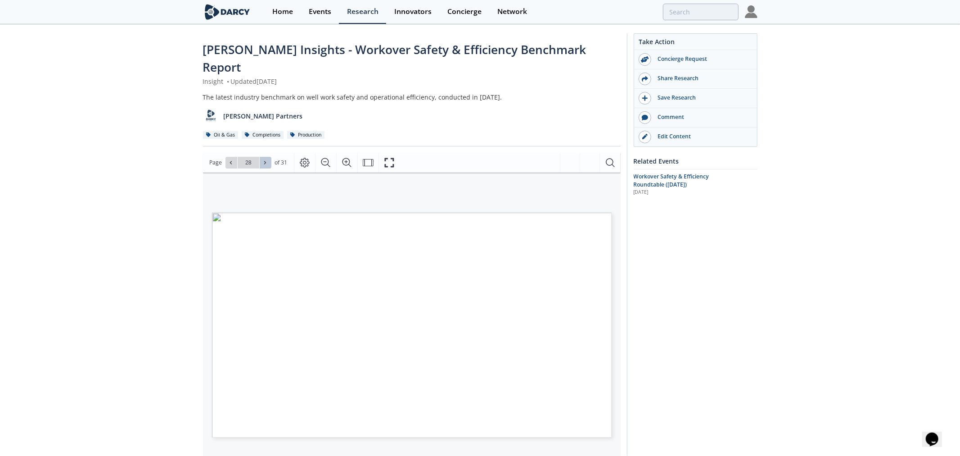
click at [267, 157] on button at bounding box center [266, 163] width 12 height 12
type input "31"
click at [267, 157] on div "Go to Page 31" at bounding box center [249, 163] width 46 height 12
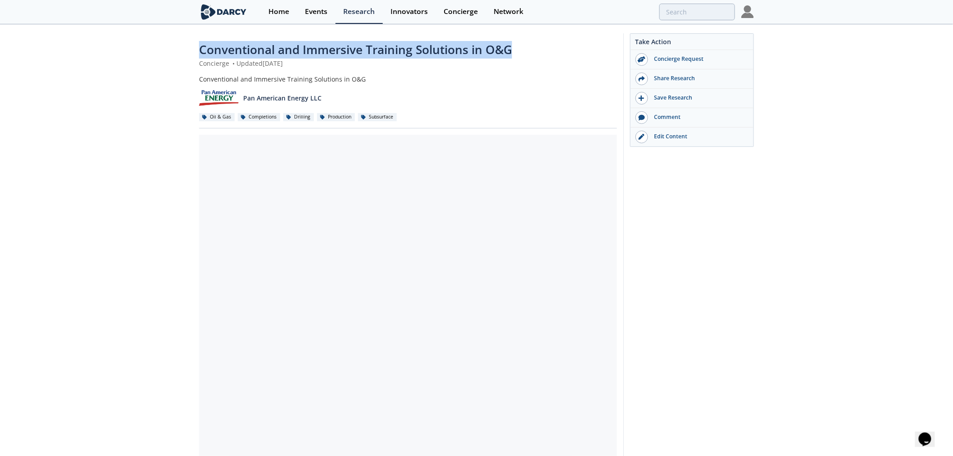
drag, startPoint x: 191, startPoint y: 53, endPoint x: 529, endPoint y: 52, distance: 337.7
click at [529, 52] on div "Conventional and Immersive Training Solutions in O&G Concierge • Updated [DATE]…" at bounding box center [476, 342] width 953 height 635
click at [529, 52] on div "Conventional and Immersive Training Solutions in O&G" at bounding box center [408, 50] width 418 height 18
click at [177, 167] on div "Conventional and Immersive Training Solutions in O&G Concierge • Updated [DATE]…" at bounding box center [476, 342] width 953 height 635
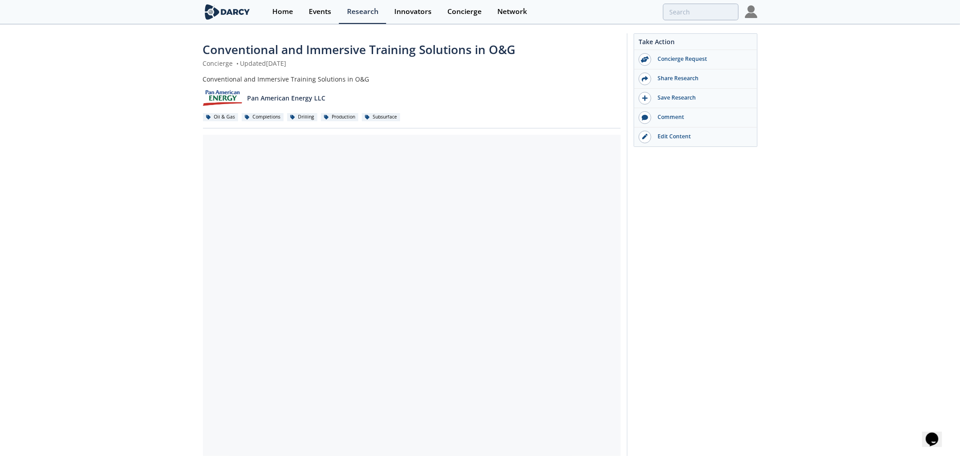
click at [368, 215] on div at bounding box center [412, 297] width 418 height 324
click at [159, 263] on div "Conventional and Immersive Training Solutions in O&G Concierge • Updated [DATE]…" at bounding box center [476, 342] width 953 height 635
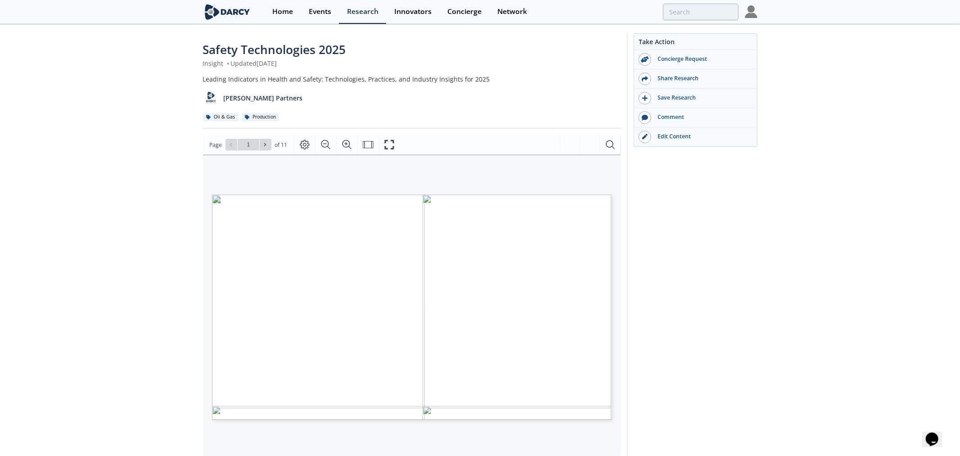
click at [331, 285] on span "Page 1" at bounding box center [666, 414] width 888 height 421
click at [264, 148] on button at bounding box center [266, 145] width 12 height 12
type input "2"
click at [264, 148] on button at bounding box center [266, 145] width 12 height 12
type input "3"
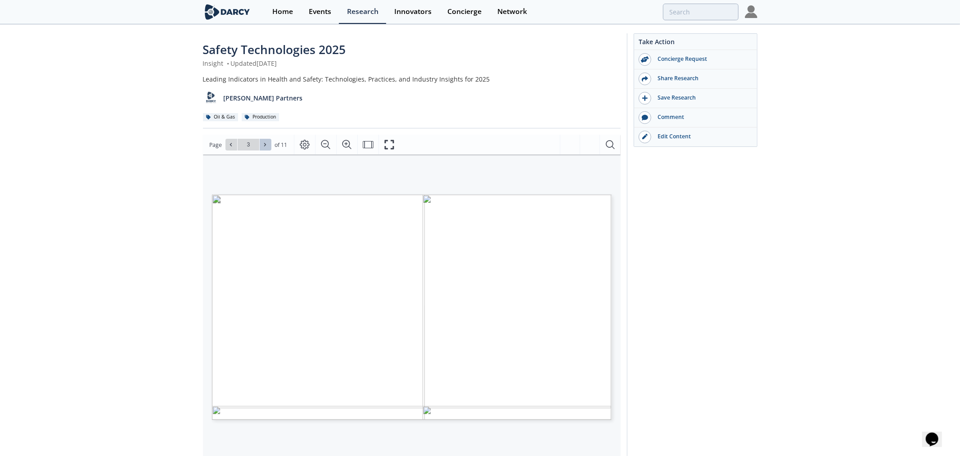
click at [264, 148] on button at bounding box center [266, 145] width 12 height 12
type input "4"
click at [264, 148] on button at bounding box center [266, 145] width 12 height 12
type input "5"
click at [264, 148] on button at bounding box center [266, 145] width 12 height 12
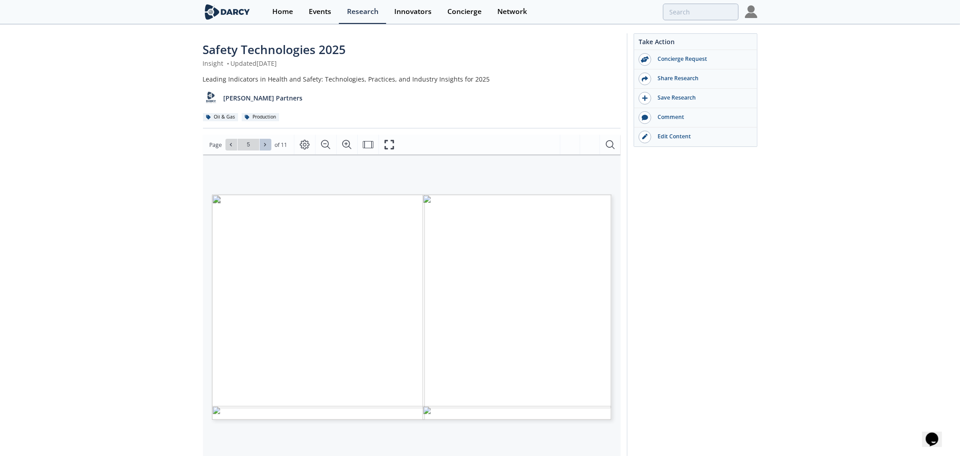
type input "6"
click at [264, 148] on button at bounding box center [266, 145] width 12 height 12
click at [226, 147] on button at bounding box center [232, 145] width 12 height 12
drag, startPoint x: 313, startPoint y: 286, endPoint x: 381, endPoint y: 276, distance: 68.3
click at [381, 195] on p "Founded in 2021 and based in Tulsa Oklahoma, SafetyRadar’s key differentiator i…" at bounding box center [397, 195] width 370 height 0
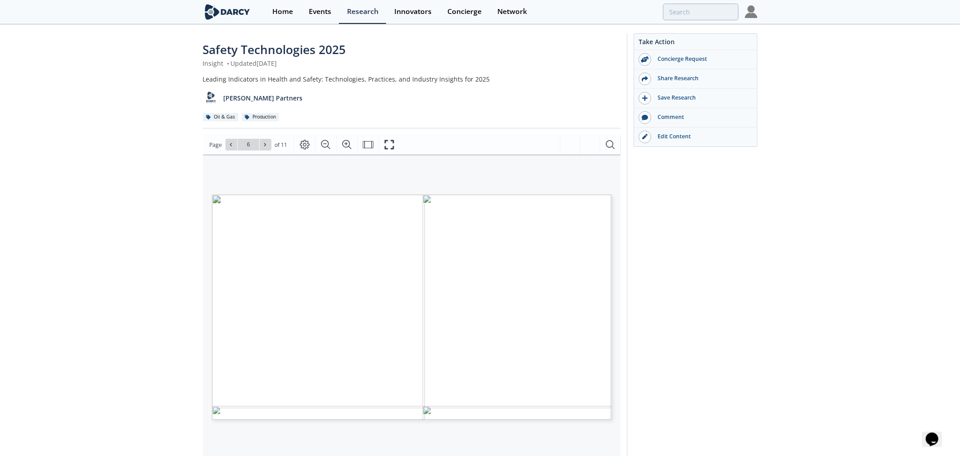
click at [381, 276] on span "quarterly safety reports containing actionable" at bounding box center [350, 276] width 132 height 6
drag, startPoint x: 440, startPoint y: 322, endPoint x: 446, endPoint y: 331, distance: 10.6
click at [397, 195] on span "INNOVATIVE EHS DATA & REPORTING PROVIDERS DEEP DIVE INNOVATOR ABOUT DARCY INSIG…" at bounding box center [397, 195] width 0 height 0
click at [385, 314] on span "or database systems. Value is created by evaluating" at bounding box center [358, 311] width 149 height 6
click at [340, 281] on span "recommendations for proactive steps that can be" at bounding box center [355, 284] width 143 height 6
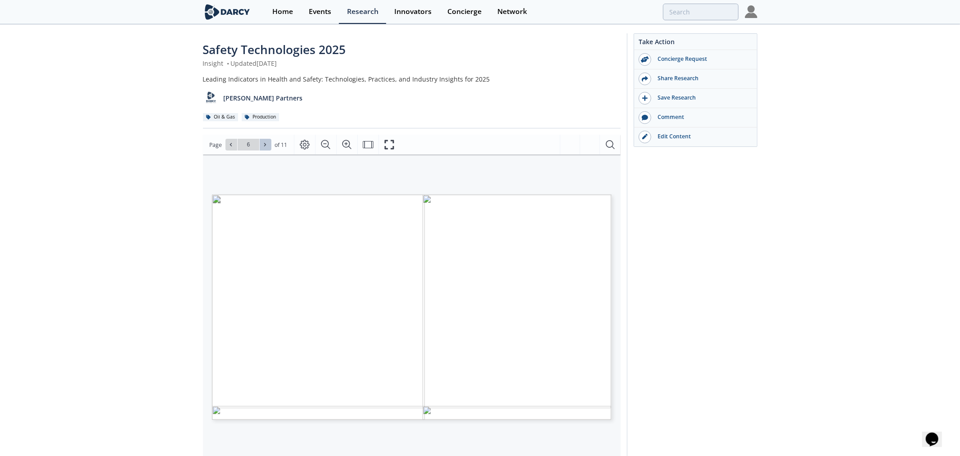
click at [263, 146] on icon at bounding box center [265, 144] width 5 height 5
click at [261, 142] on button at bounding box center [266, 145] width 12 height 12
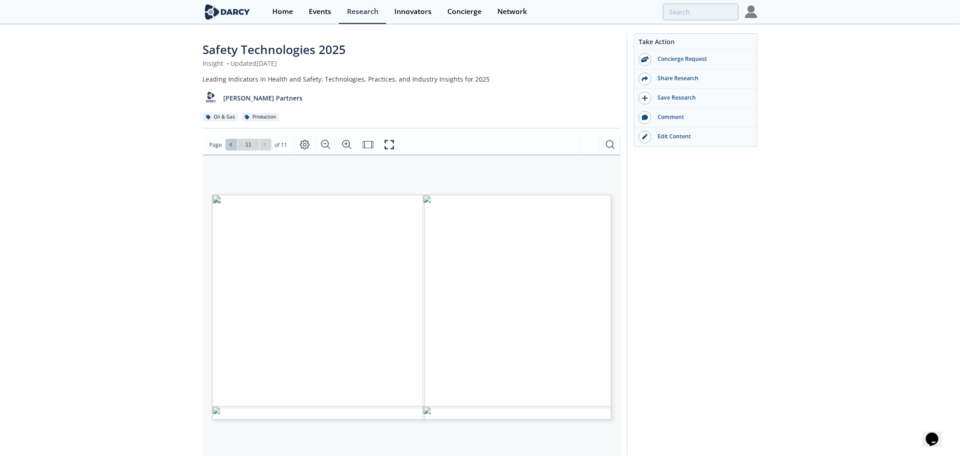
click at [230, 145] on icon at bounding box center [231, 144] width 2 height 3
click at [263, 147] on span at bounding box center [266, 144] width 6 height 6
click at [263, 147] on div "Go to Page 11" at bounding box center [249, 145] width 46 height 12
click at [232, 146] on icon at bounding box center [230, 144] width 5 height 5
drag, startPoint x: 230, startPoint y: 274, endPoint x: 304, endPoint y: 275, distance: 74.3
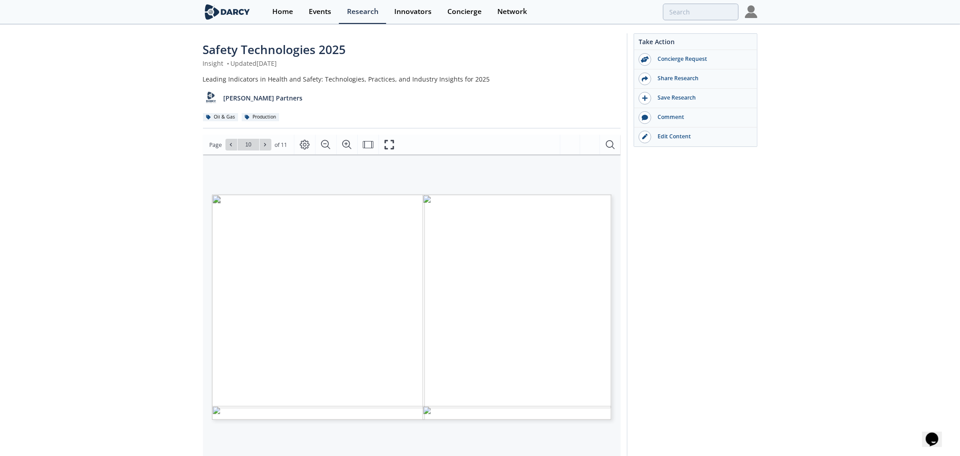
click at [304, 275] on span "Worker with less than 3 months field experience" at bounding box center [275, 276] width 112 height 5
click at [305, 275] on span "Worker with less than 3 months field experience" at bounding box center [275, 276] width 112 height 5
click at [264, 148] on button at bounding box center [266, 145] width 12 height 12
click at [226, 143] on button at bounding box center [232, 145] width 12 height 12
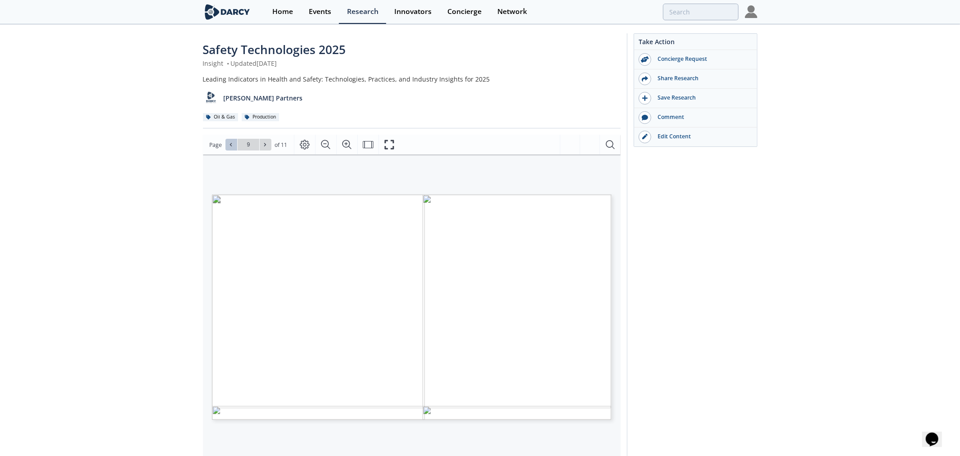
click at [226, 143] on button at bounding box center [232, 145] width 12 height 12
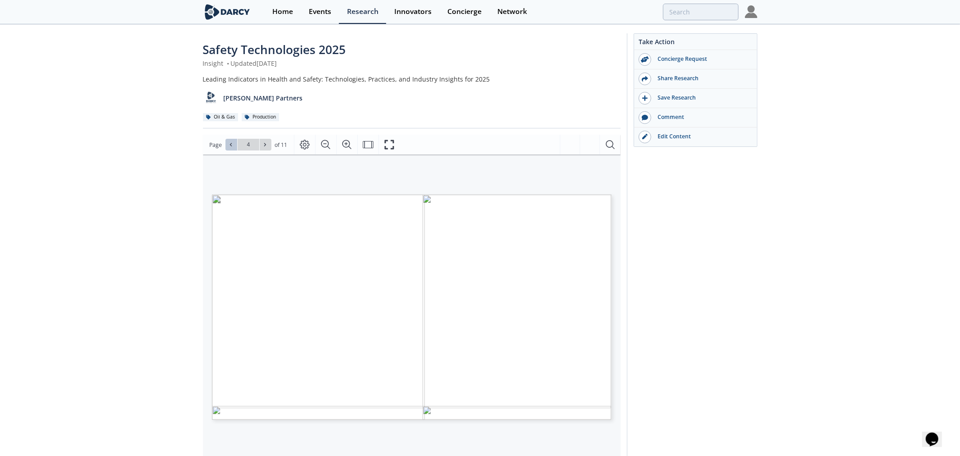
click at [226, 143] on button at bounding box center [232, 145] width 12 height 12
click at [261, 145] on button at bounding box center [266, 145] width 12 height 12
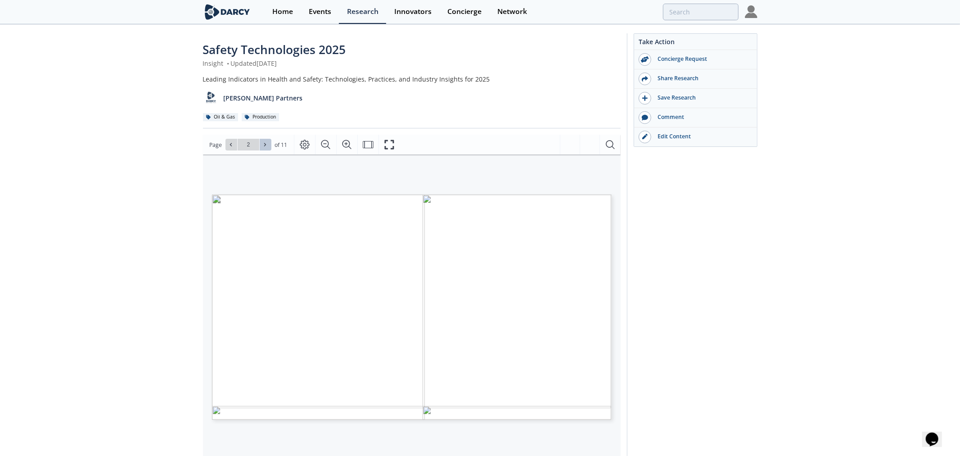
type input "3"
drag, startPoint x: 280, startPoint y: 8, endPoint x: 362, endPoint y: 22, distance: 82.7
click at [280, 8] on div "Home" at bounding box center [278, 11] width 21 height 7
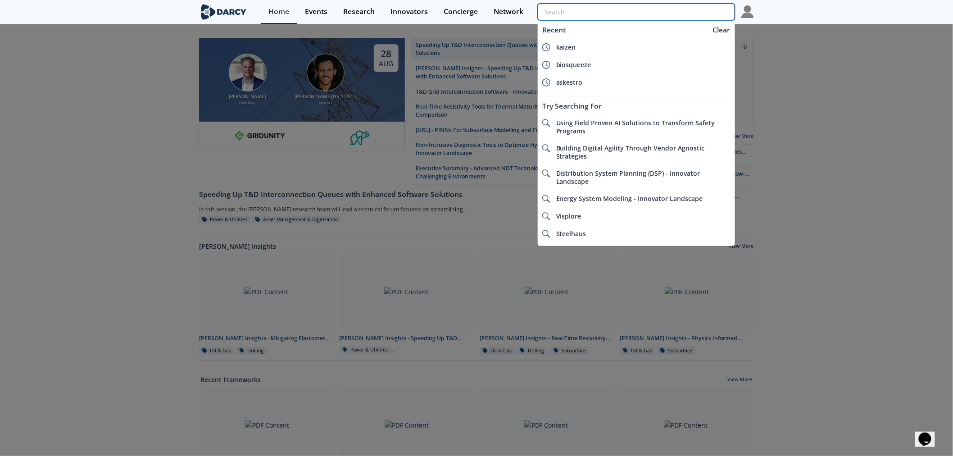
click at [694, 14] on input "search" at bounding box center [636, 12] width 197 height 17
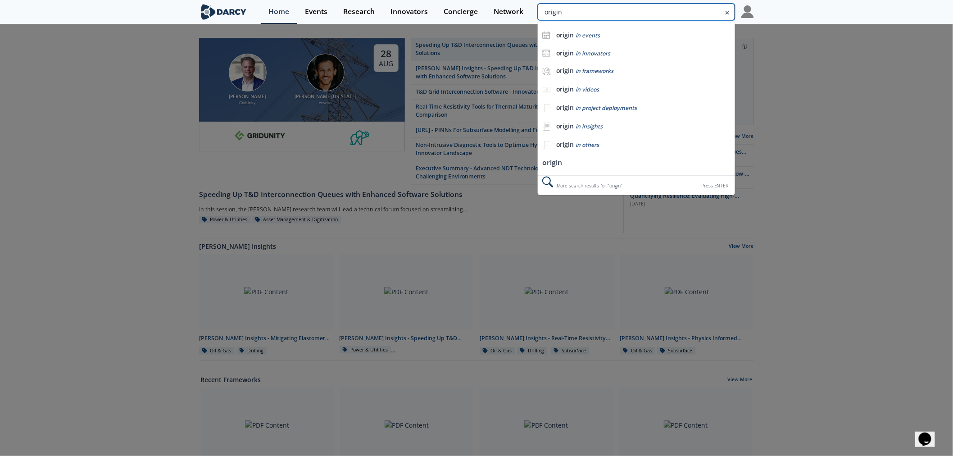
type input "origin"
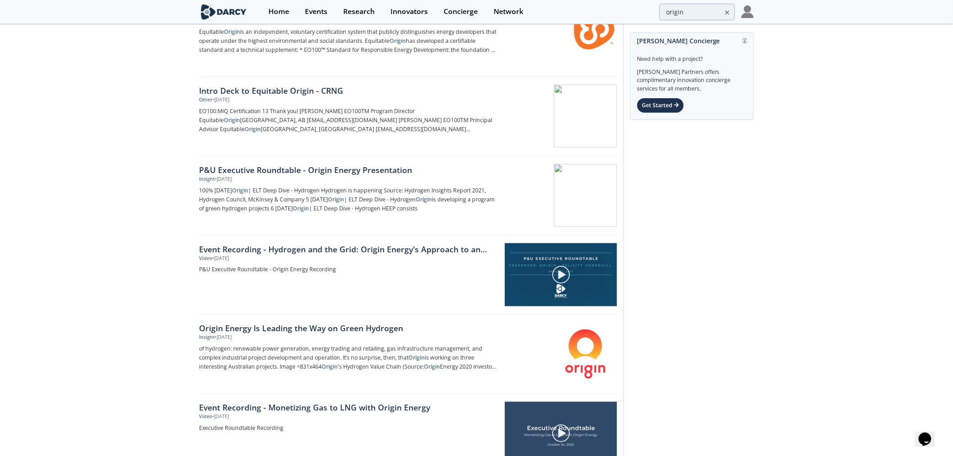
scroll to position [550, 0]
